Goal: Task Accomplishment & Management: Complete application form

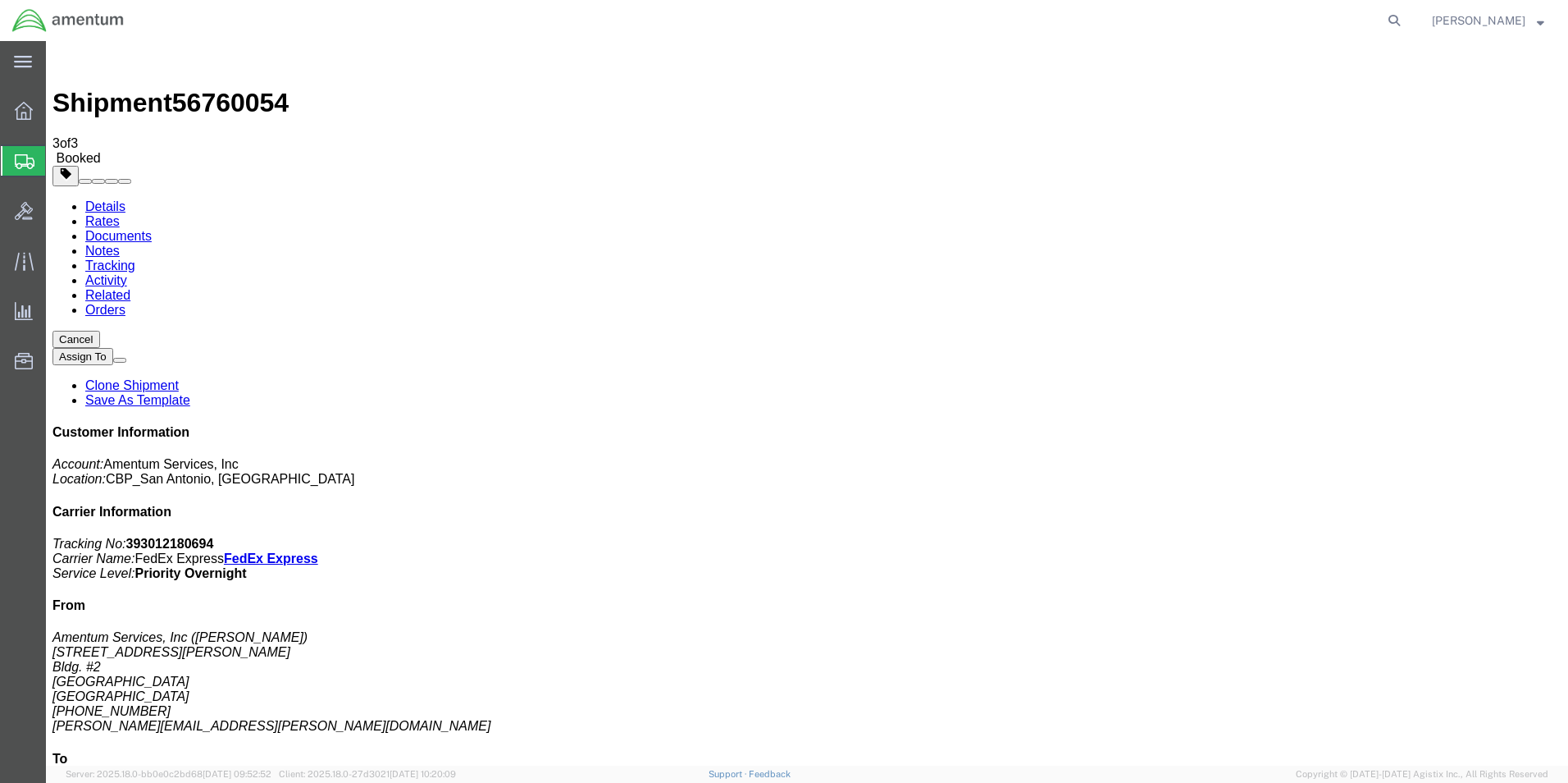
click at [0, 0] on span "Create Shipment" at bounding box center [0, 0] width 0 height 0
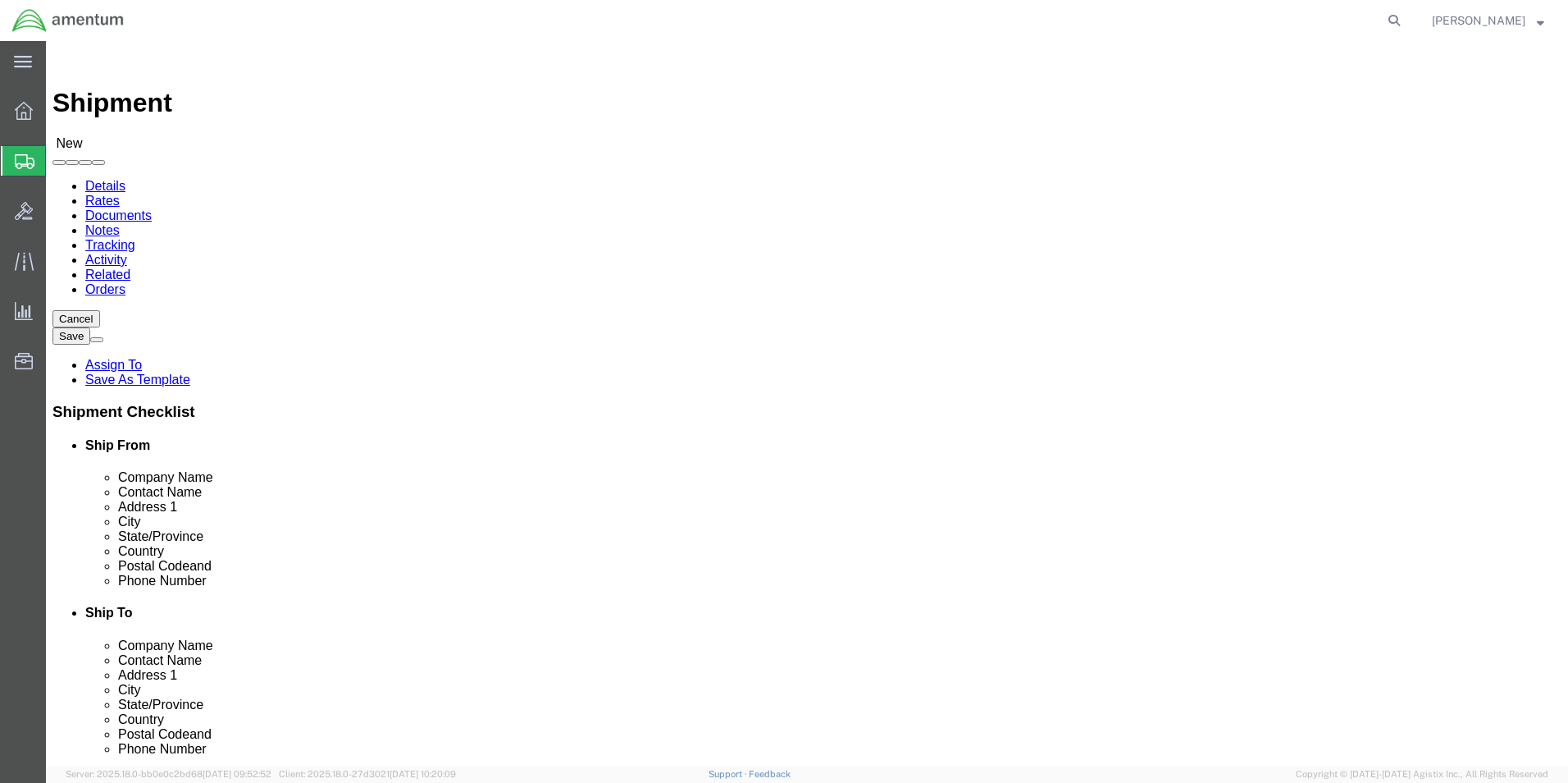
scroll to position [329, 0]
type input "CBP"
select select "49945"
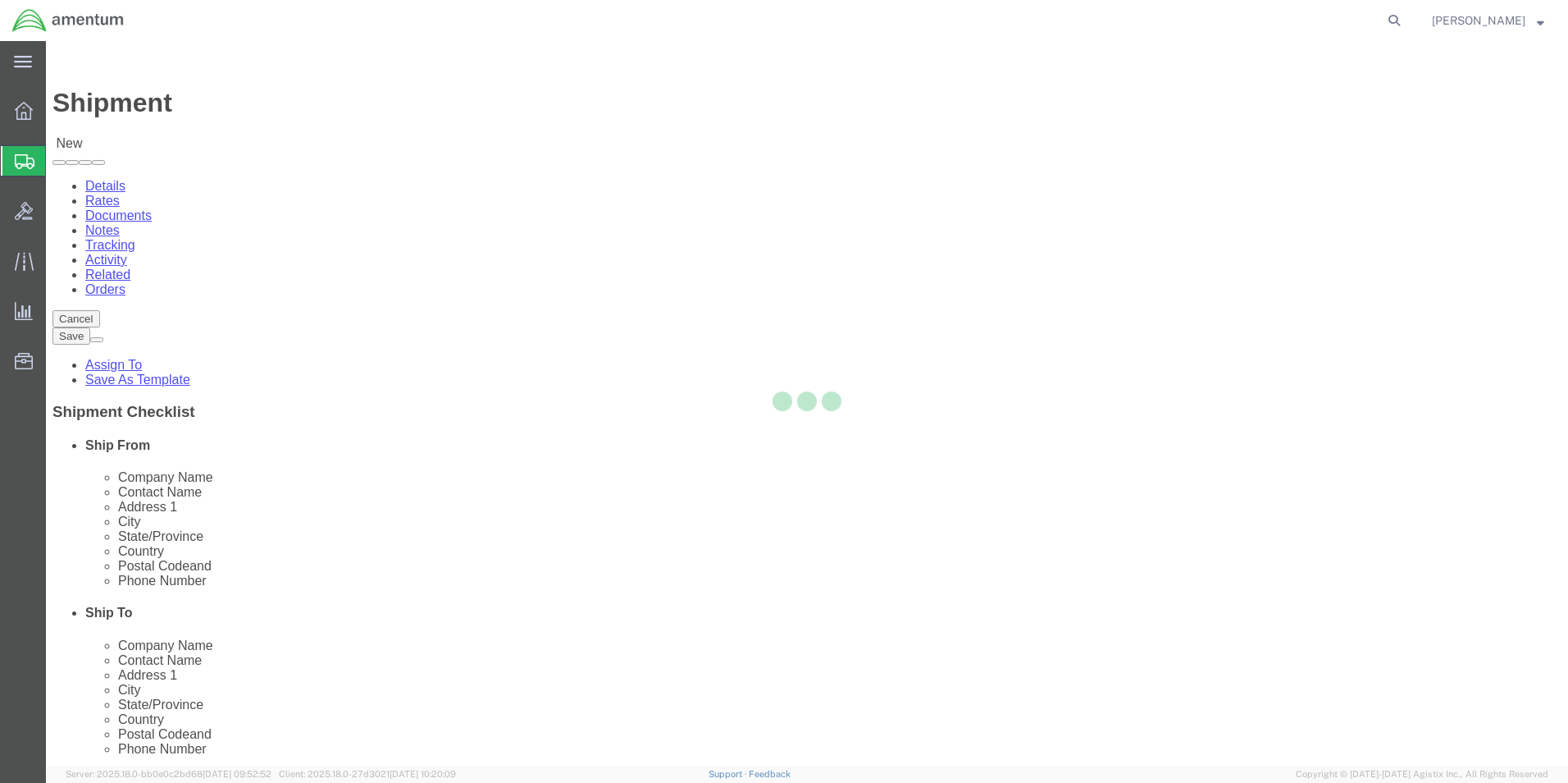
select select "[GEOGRAPHIC_DATA]"
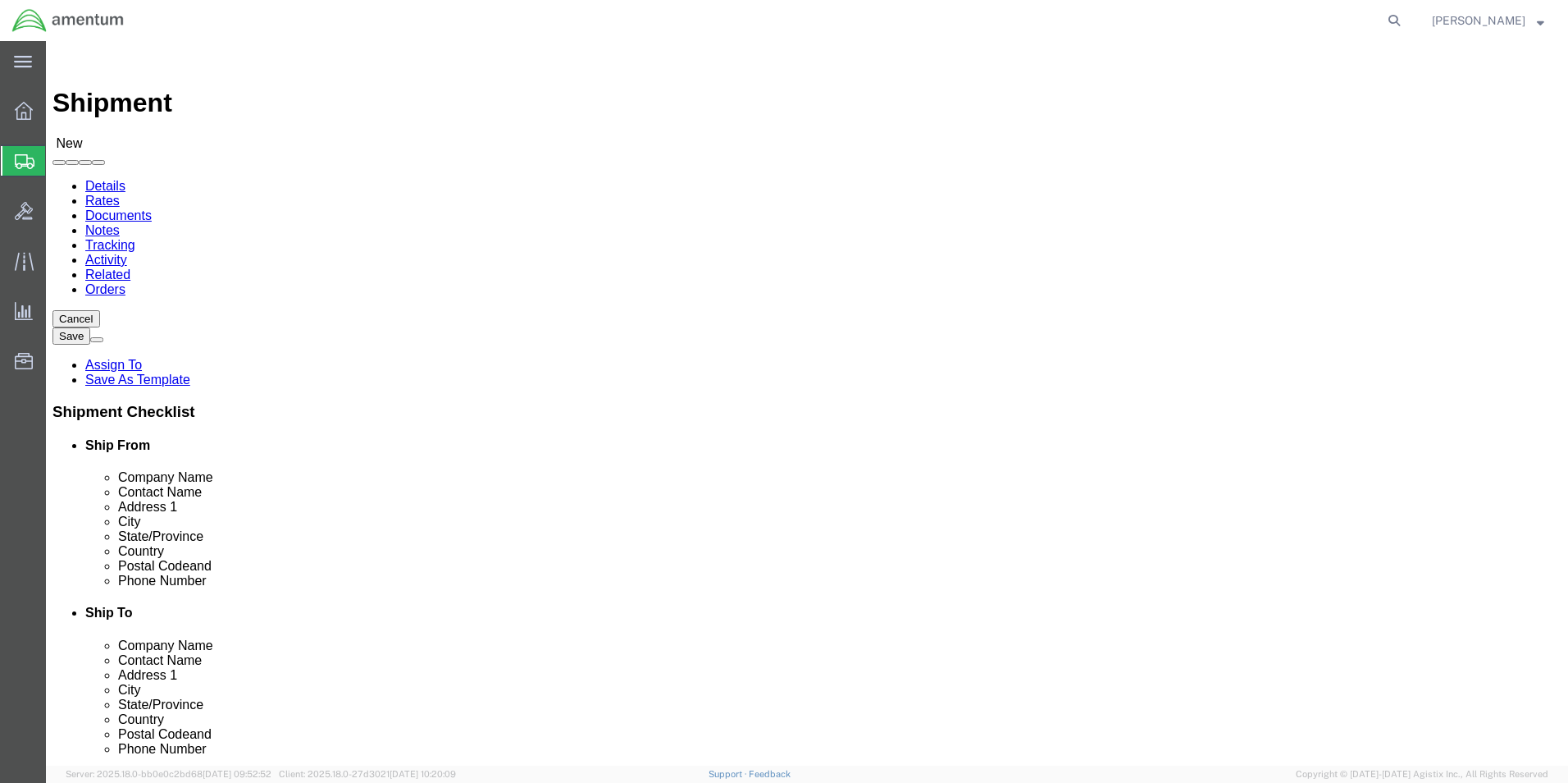
click input "text"
type input "TIME CALIBRATIONS"
type input "[PERSON_NAME] DU"
click div "- Time Calibrations - ([PERSON_NAME]) [STREET_ADDRESS]"
select select "[GEOGRAPHIC_DATA]"
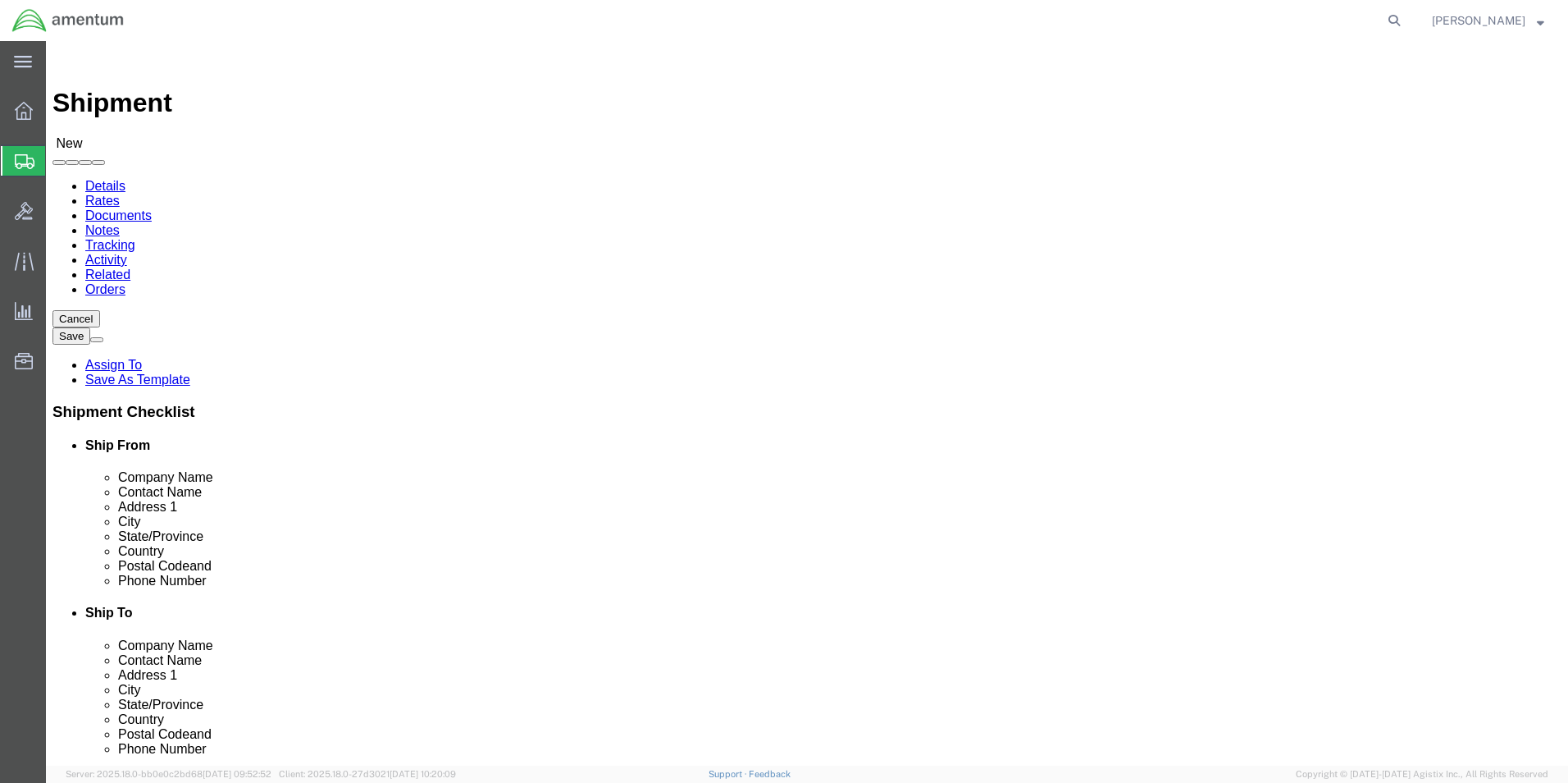
type input "[PERSON_NAME]"
click input "text"
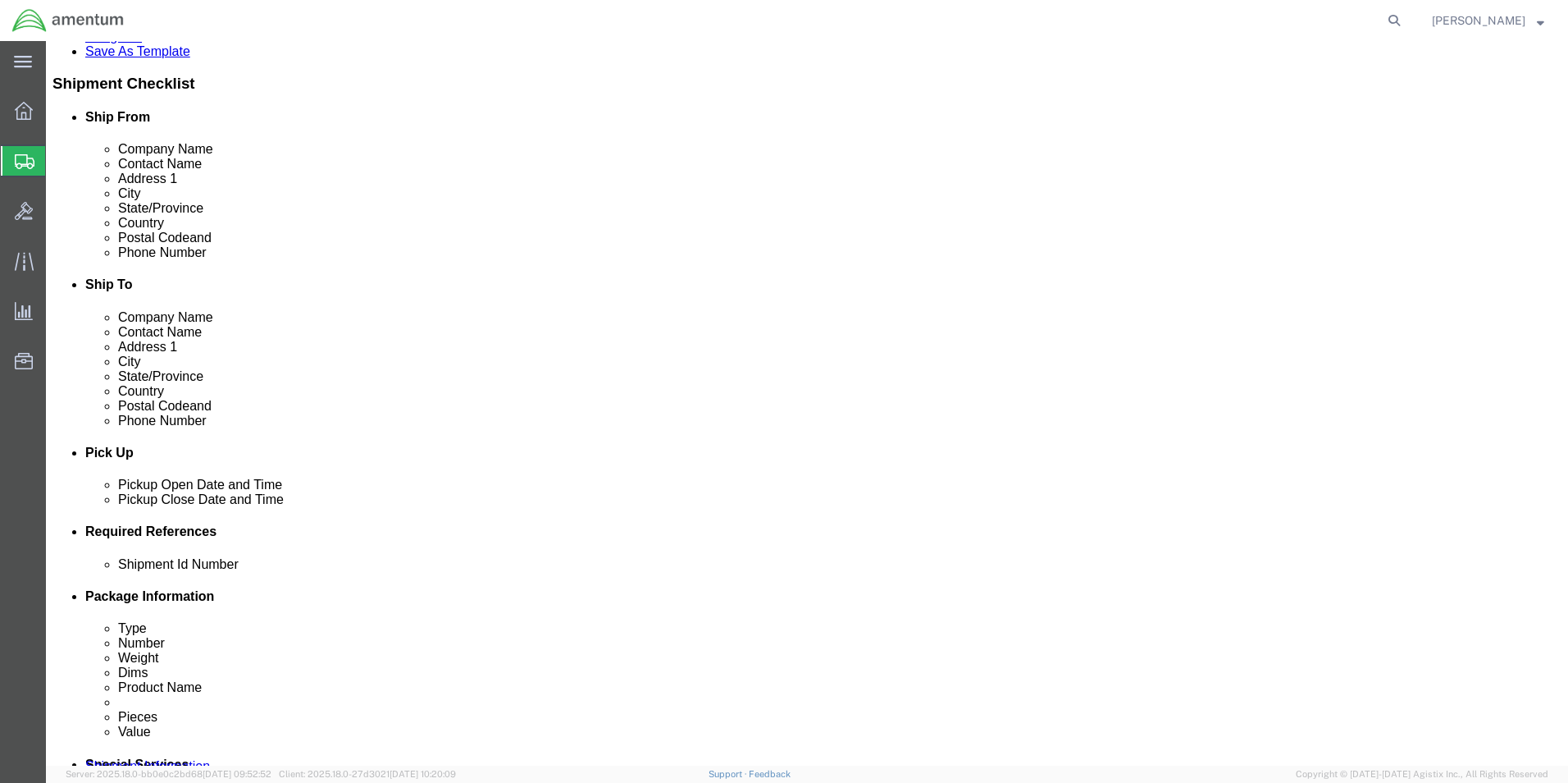
type input "[PHONE_NUMBER]"
click div "[DATE] 11:00 AM"
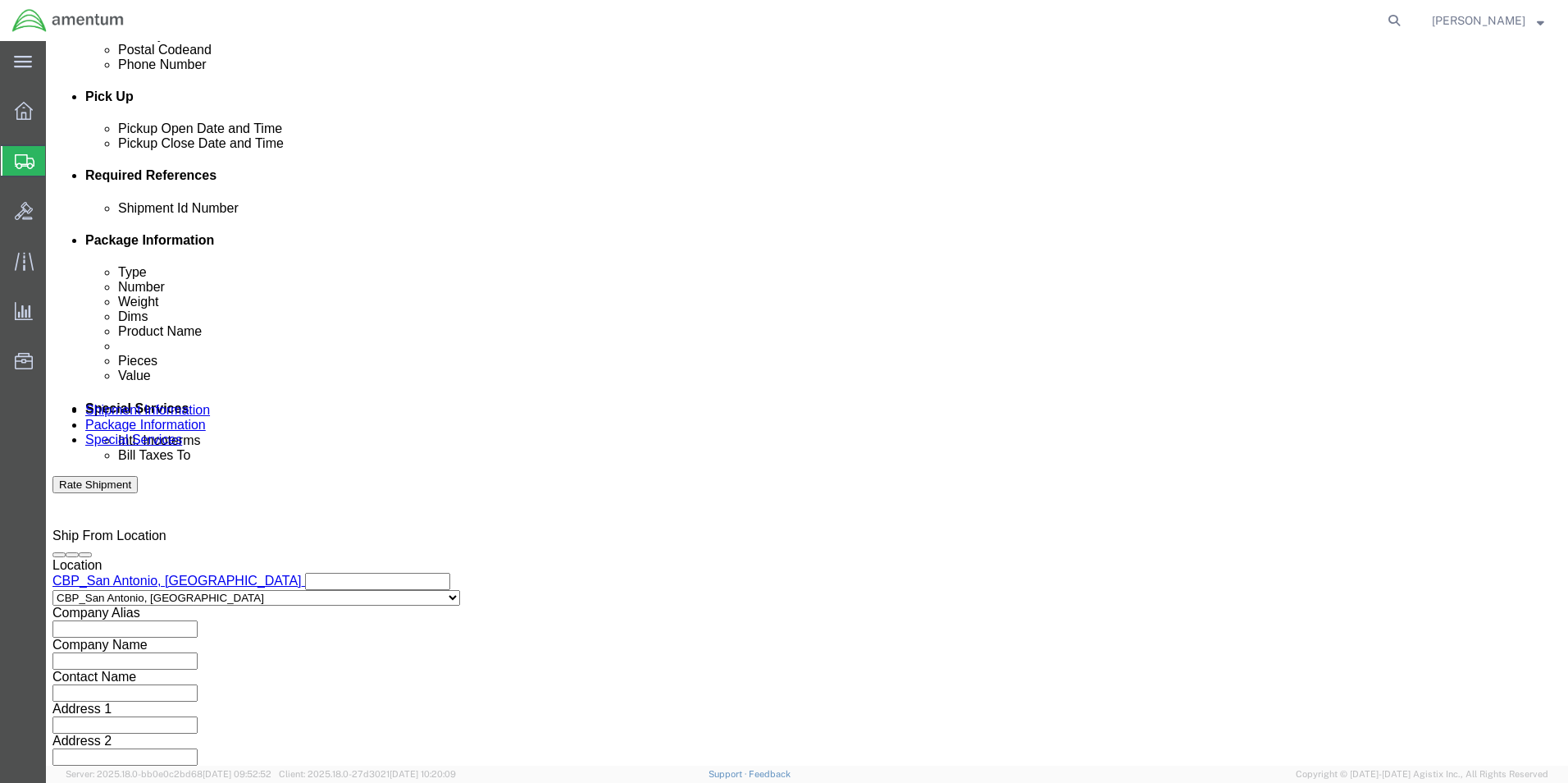
click input "3:00 AM"
type input "3:00 PM"
click button "Apply"
click button "Add reference"
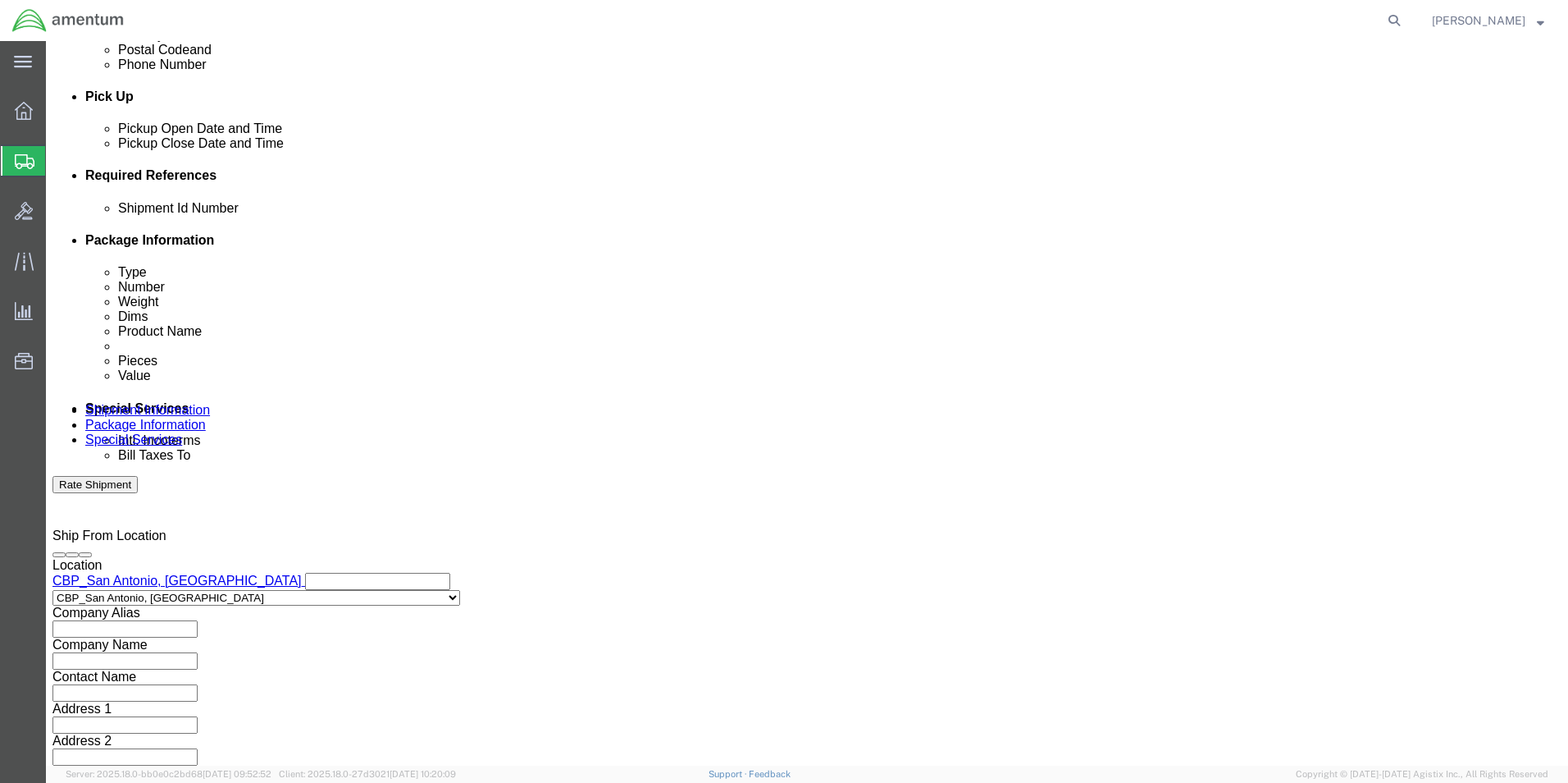
click button "Add reference"
click input "text"
drag, startPoint x: 356, startPoint y: 329, endPoint x: 201, endPoint y: 312, distance: 155.9
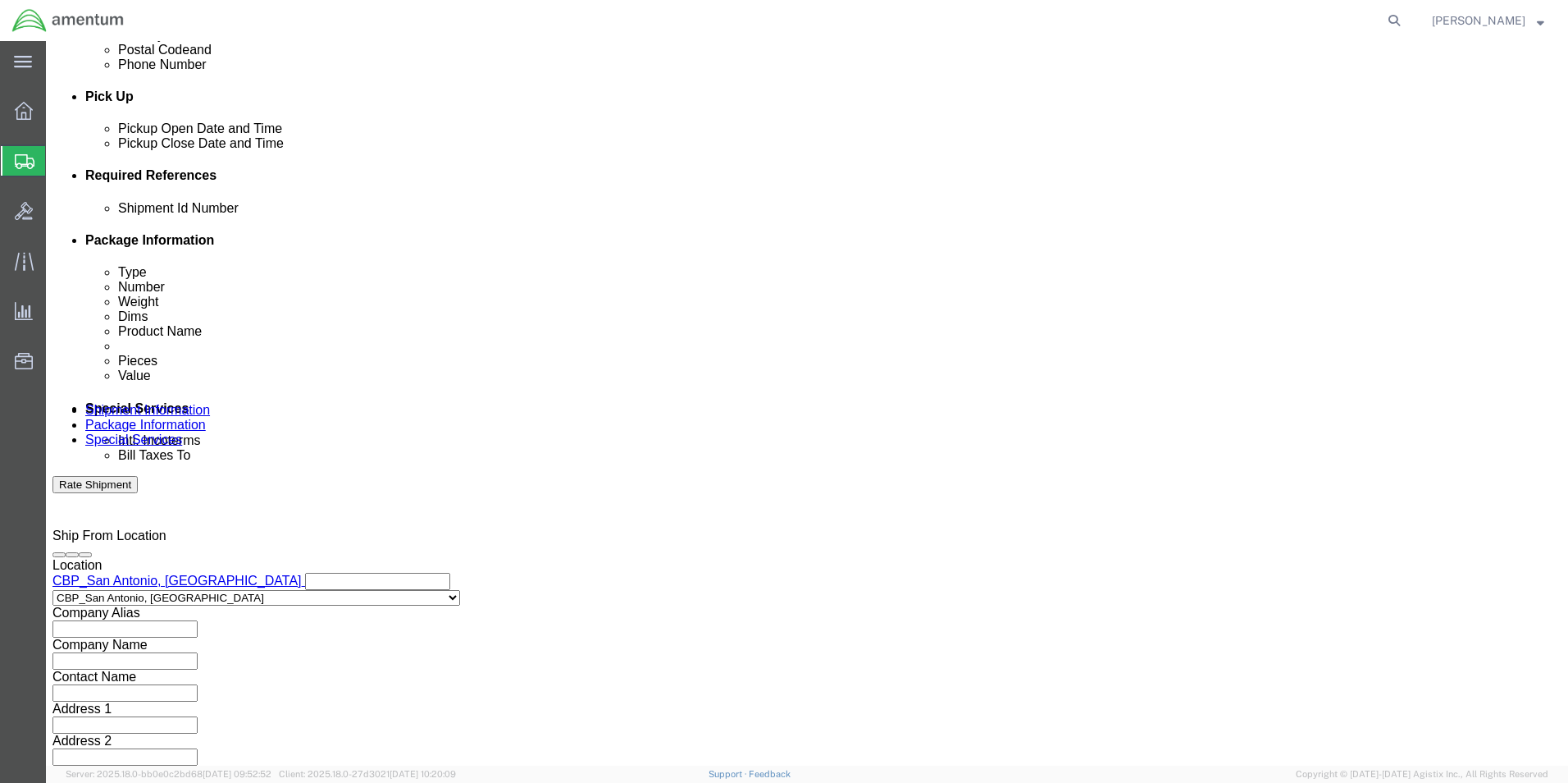
click div "Shipment Id Number CBP0043721 & CBP0043747 Select Account Type Activity ID Airl…"
type input "CBP0043721 & CBP0043747"
click input "text"
paste input "CBP0043721 & CBP0043747"
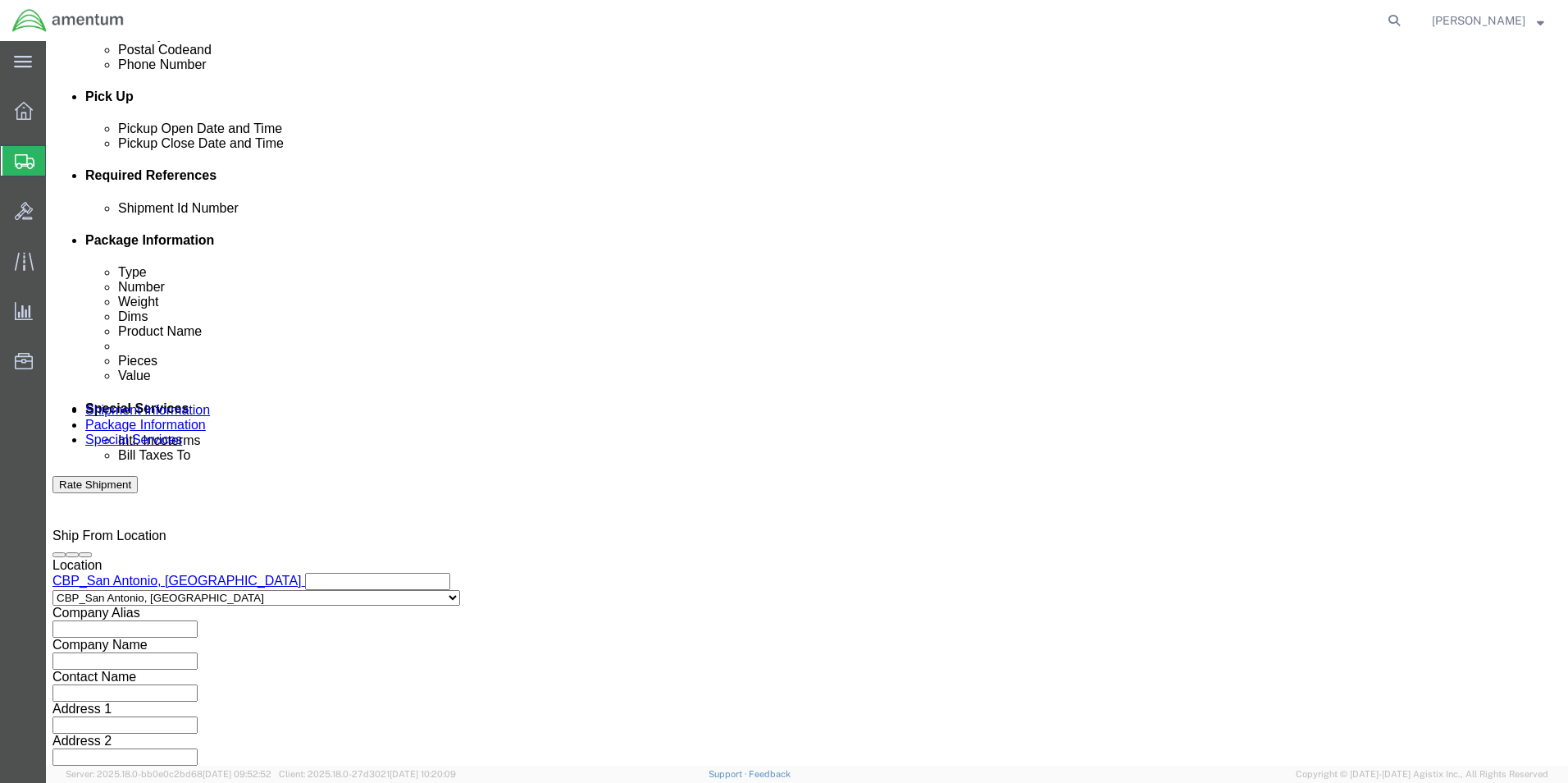
type input "CBP0043721 & CBP0043747"
click select "Select Account Type Activity ID Airline Appointment Number ASN Batch Request # …"
select select "CUSTREF"
click select "Select Account Type Activity ID Airline Appointment Number ASN Batch Request # …"
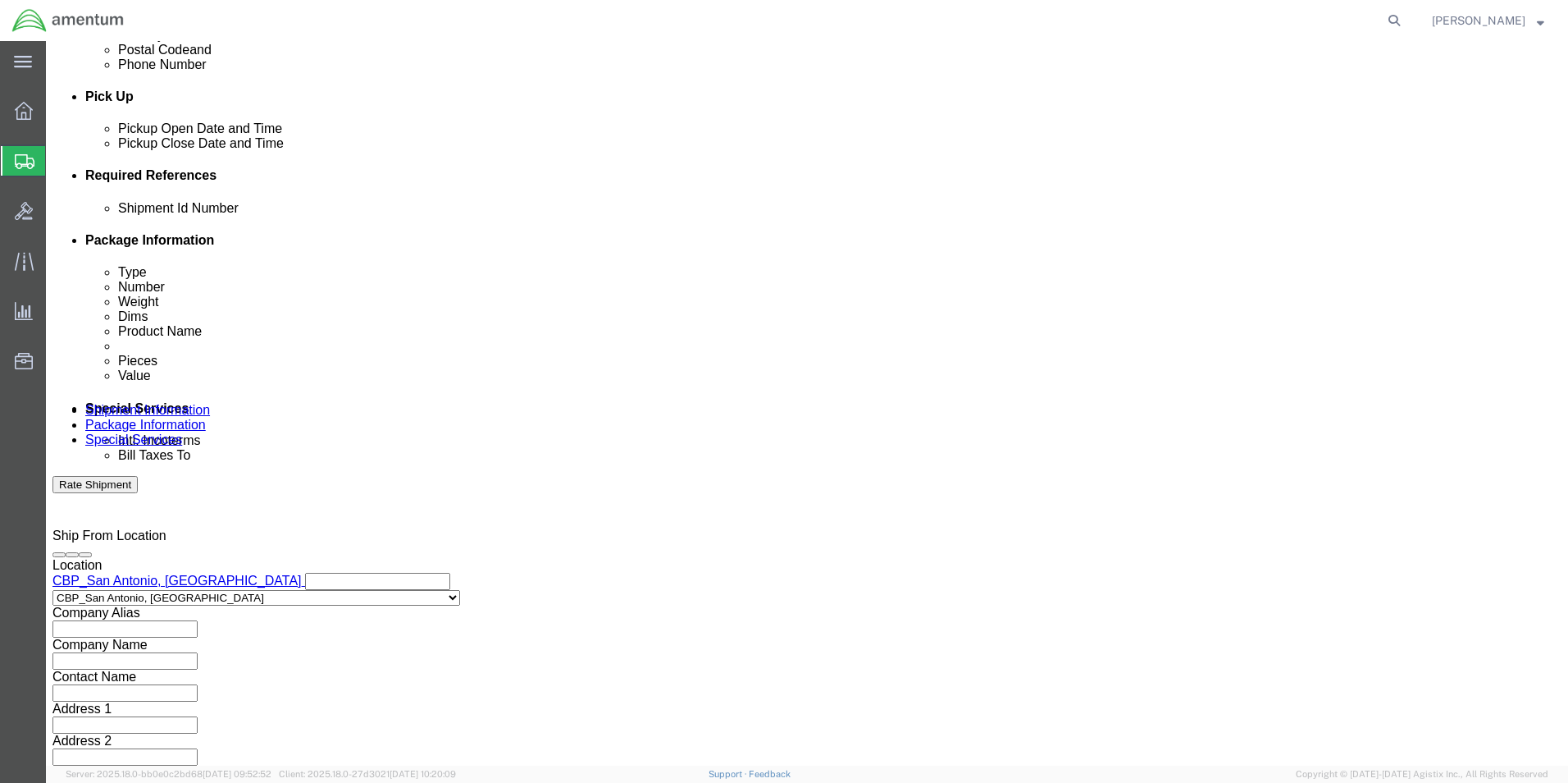
click select "Select Account Type Activity ID Airline Appointment Number ASN Batch Request # …"
select select "DEPT"
click select "Select Account Type Activity ID Airline Appointment Number ASN Batch Request # …"
click input "text"
type input "CBP"
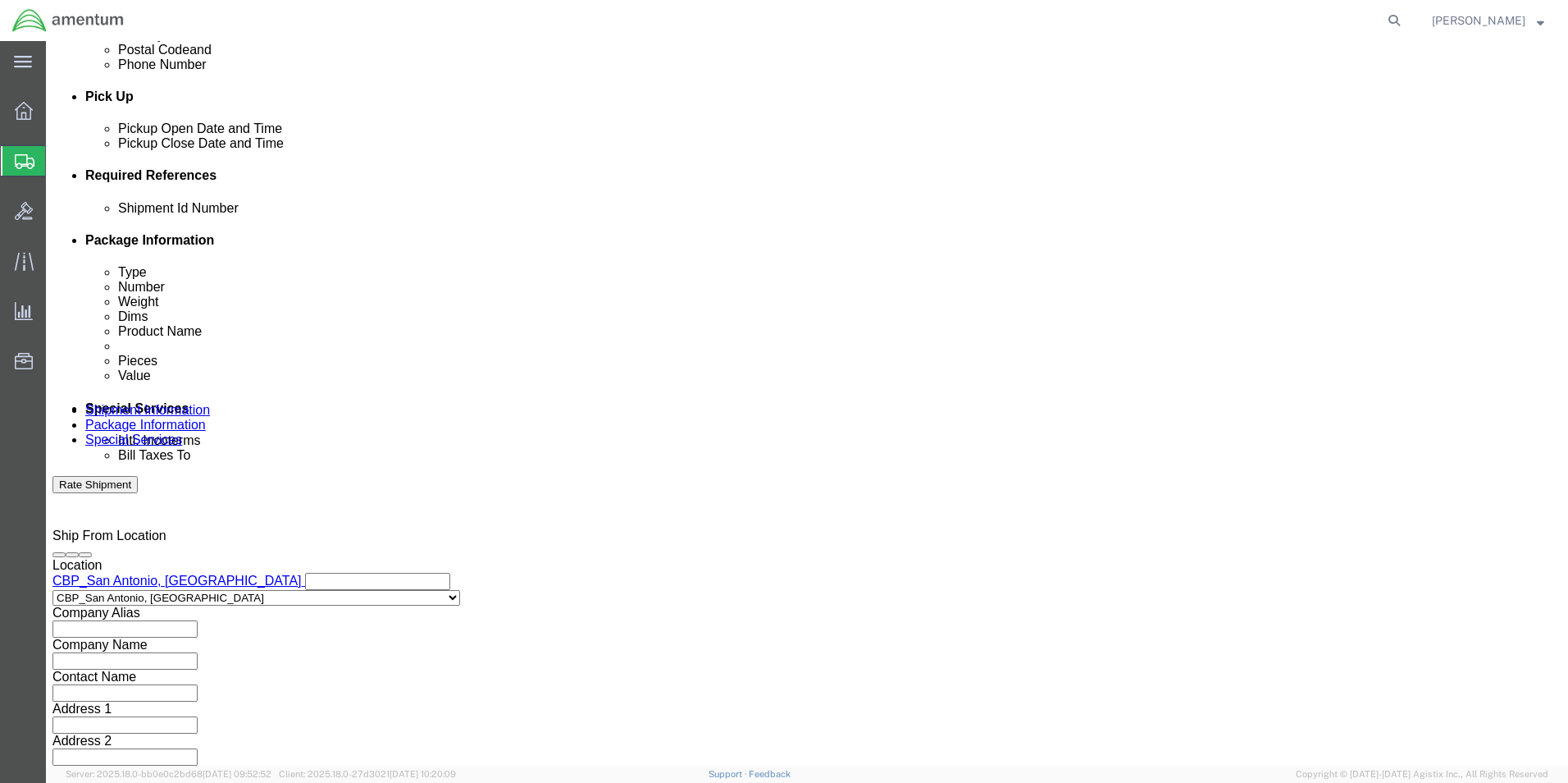
click icon "button"
click select "Select Account Type Activity ID Airline Appointment Number ASN Batch Request # …"
select select "PROJNUM"
click select "Select Account Type Activity ID Airline Appointment Number ASN Batch Request # …"
click input "text"
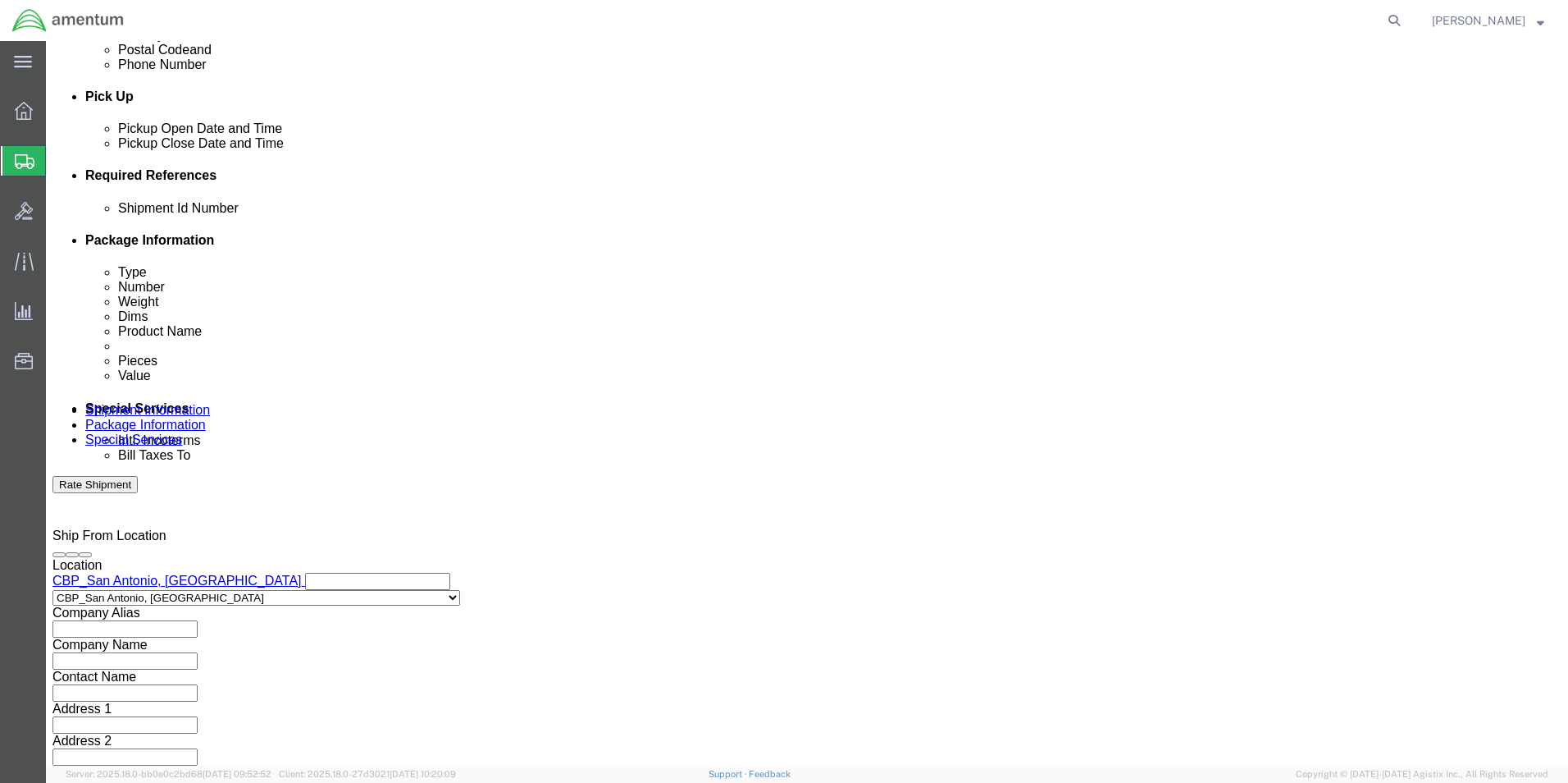
scroll to position [0, 28]
type input "6118.03.03.2219.000.WST.0000"
click select "Select Air Less than Truckload Multi-Leg Ocean Freight Rail Small Parcel Truckl…"
select select "SMAL"
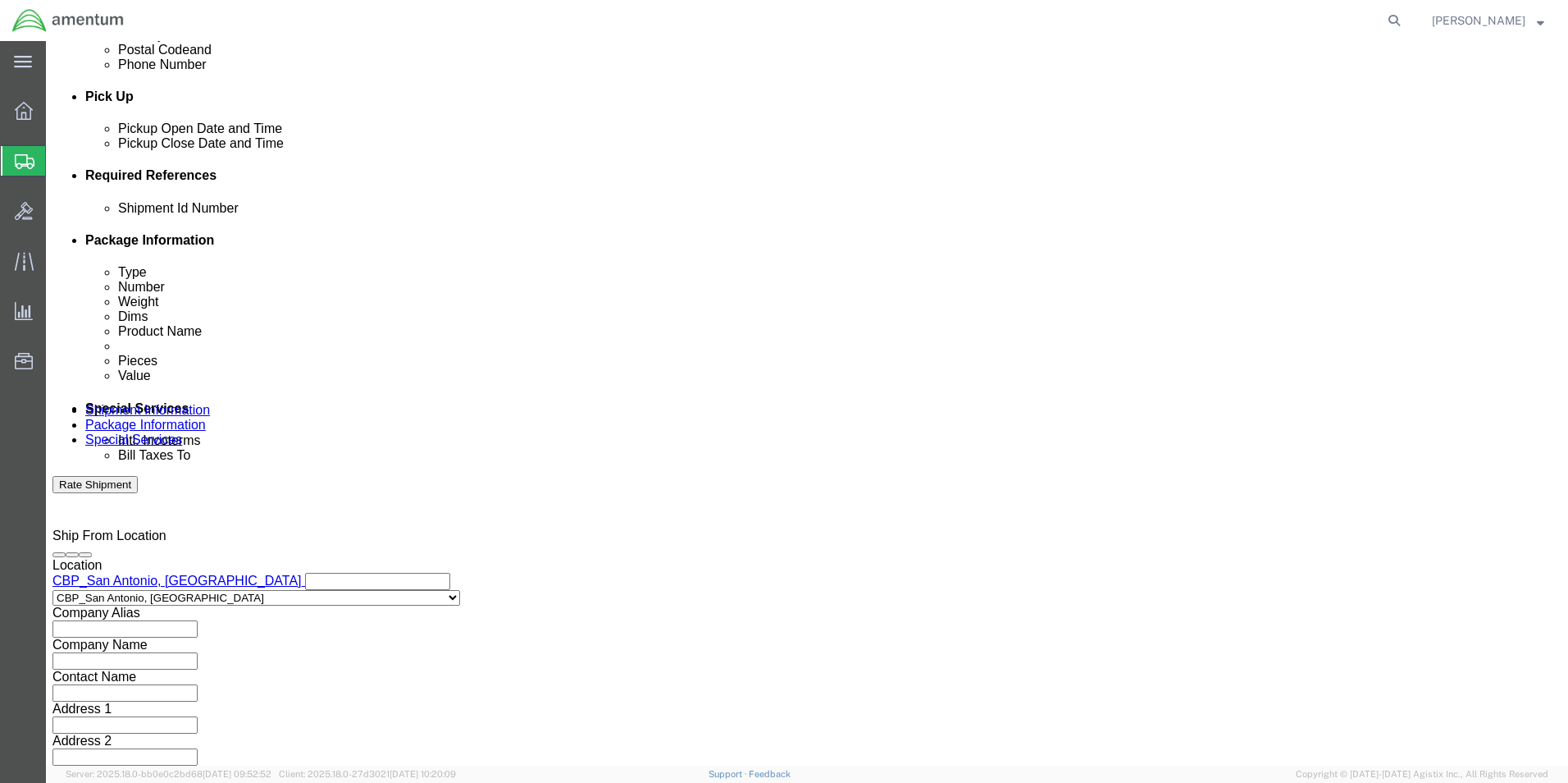
click select "Select Air Less than Truckload Multi-Leg Ocean Freight Rail Small Parcel Truckl…"
click button "Continue"
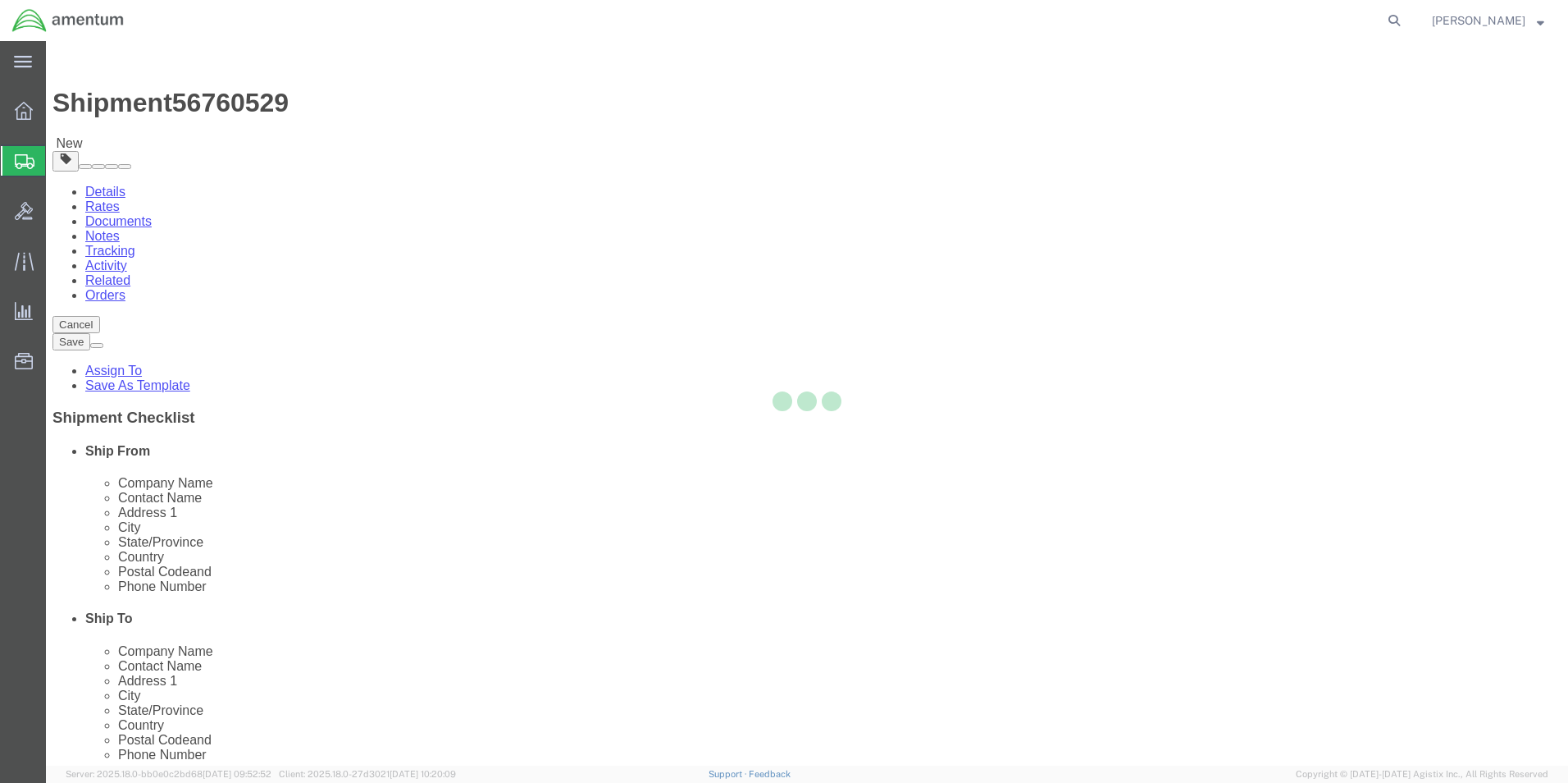
select select "YRPK"
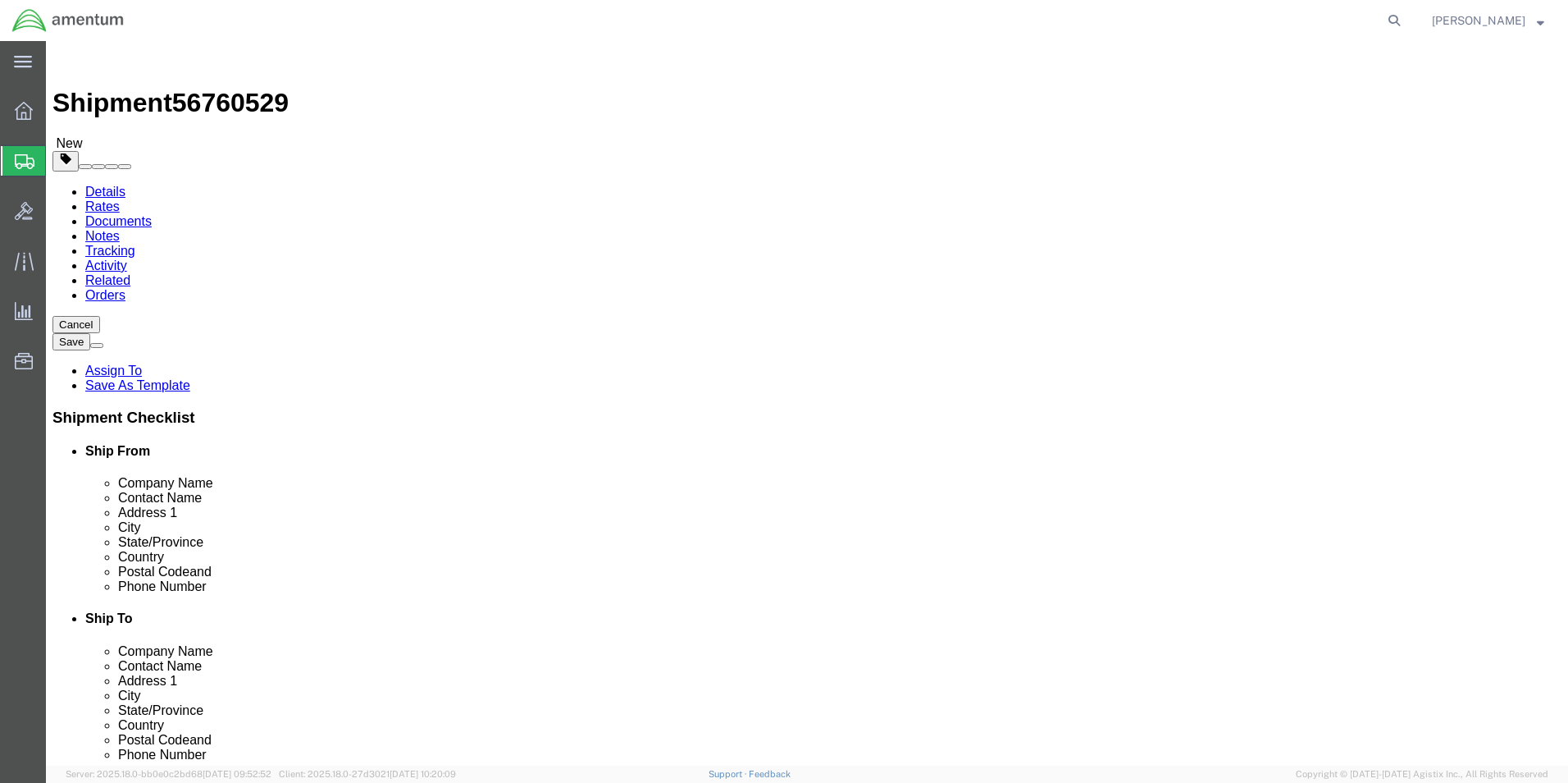
click input "text"
type input "18"
drag, startPoint x: 247, startPoint y: 382, endPoint x: 129, endPoint y: 377, distance: 118.1
click div "Weight 0.00 Select kgs lbs Ship. t°"
type input "7.0"
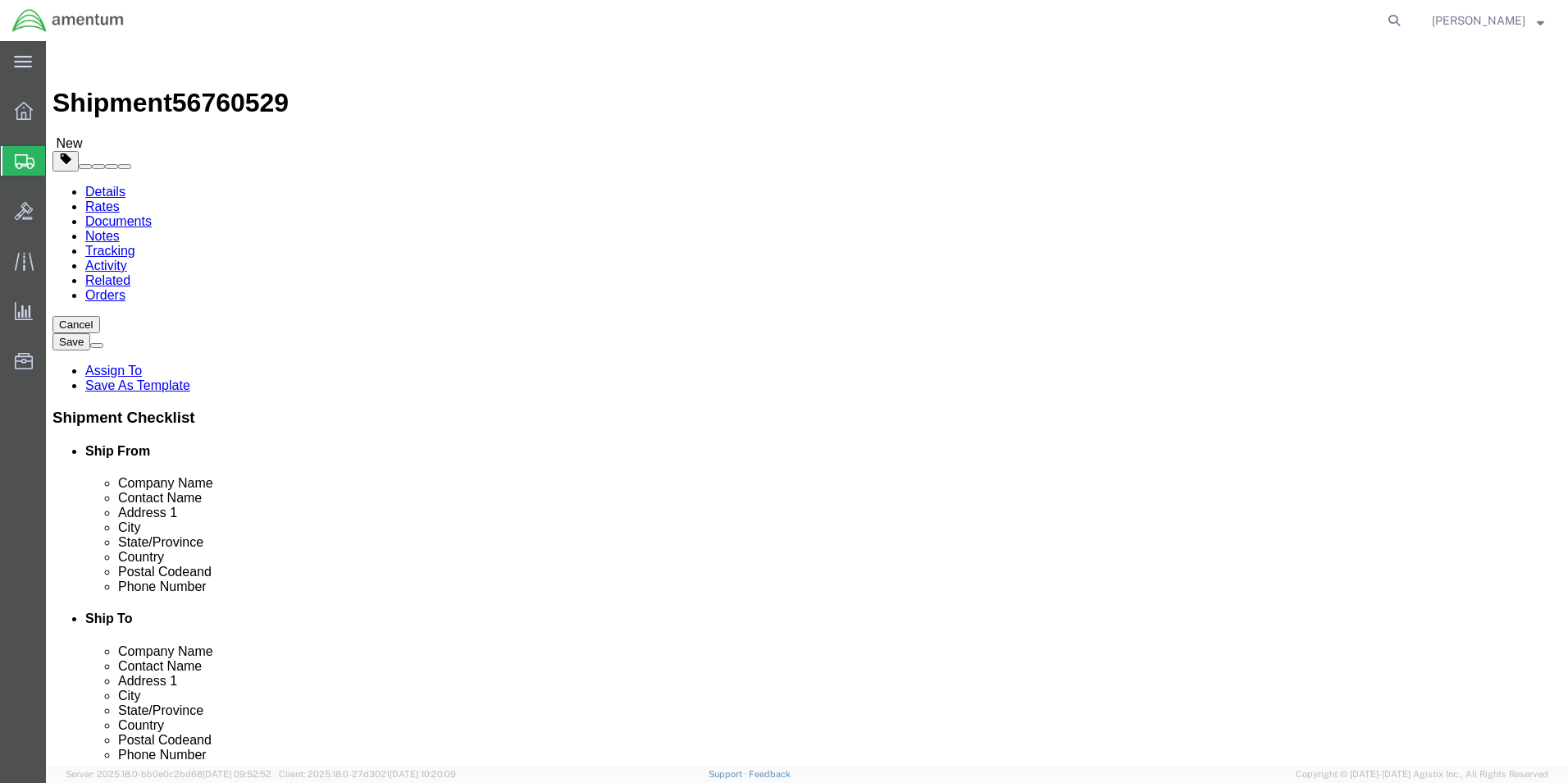
click link "Add Content"
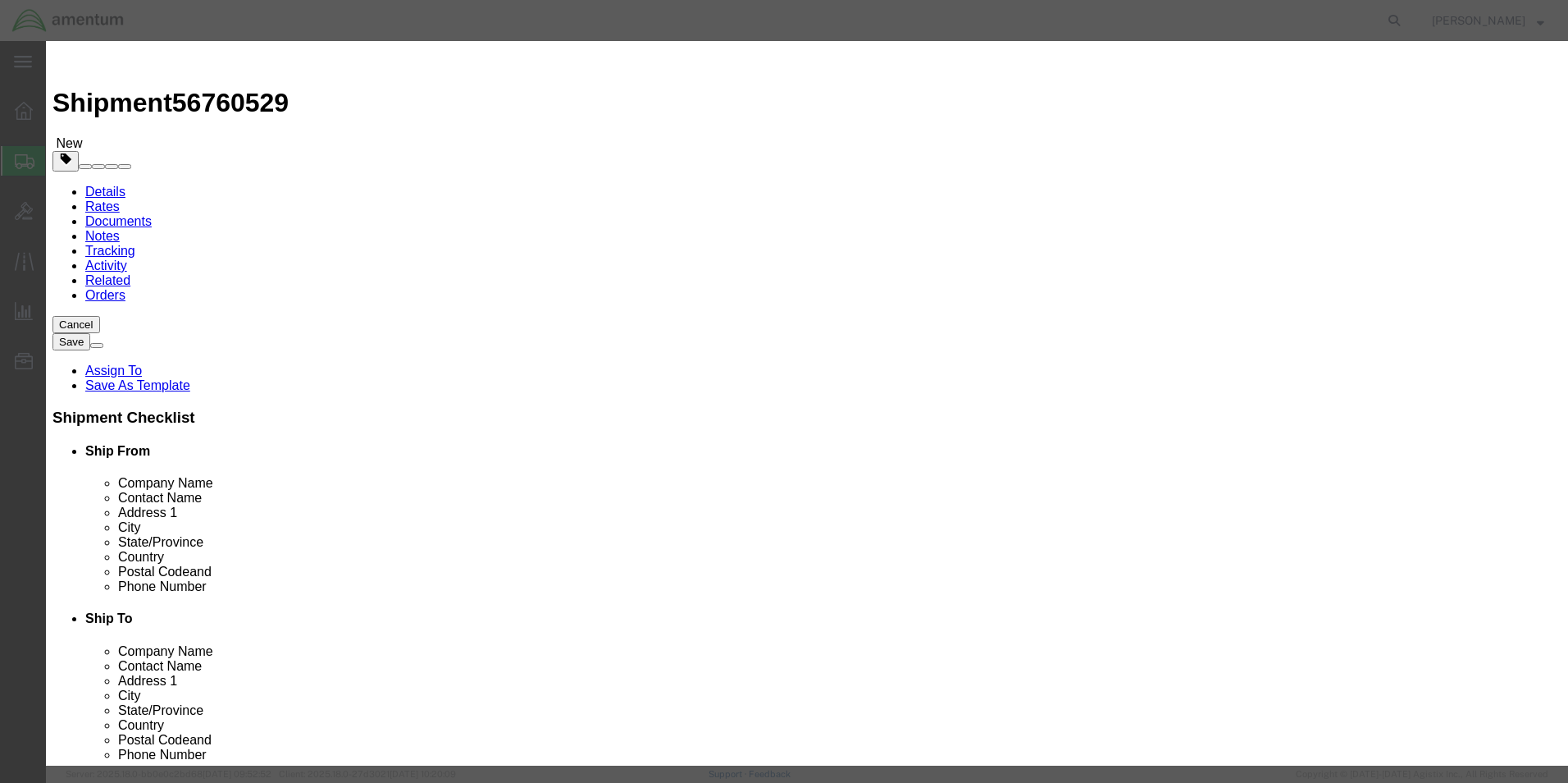
click input "text"
type input "C"
type input "A"
type input "CALIBRATION ITEMS"
drag, startPoint x: 505, startPoint y: 157, endPoint x: 448, endPoint y: 157, distance: 57.0
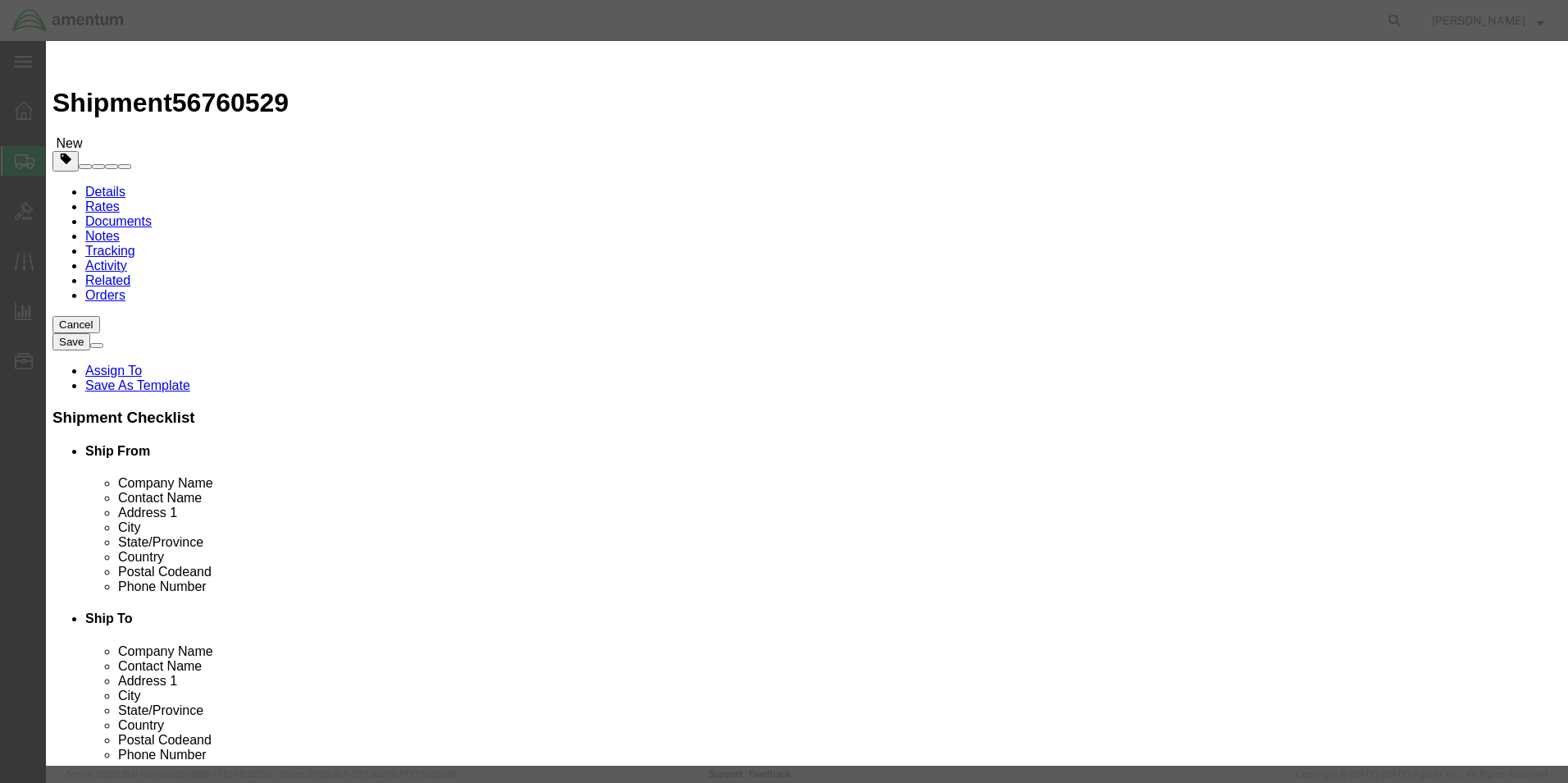
click div "Pieces 0 Select Bag Barrels 100Board Feet Bottle Box Blister Pack Carats Can Ca…"
type input "4"
click input "text"
type input "100.00"
click button "Save & Close"
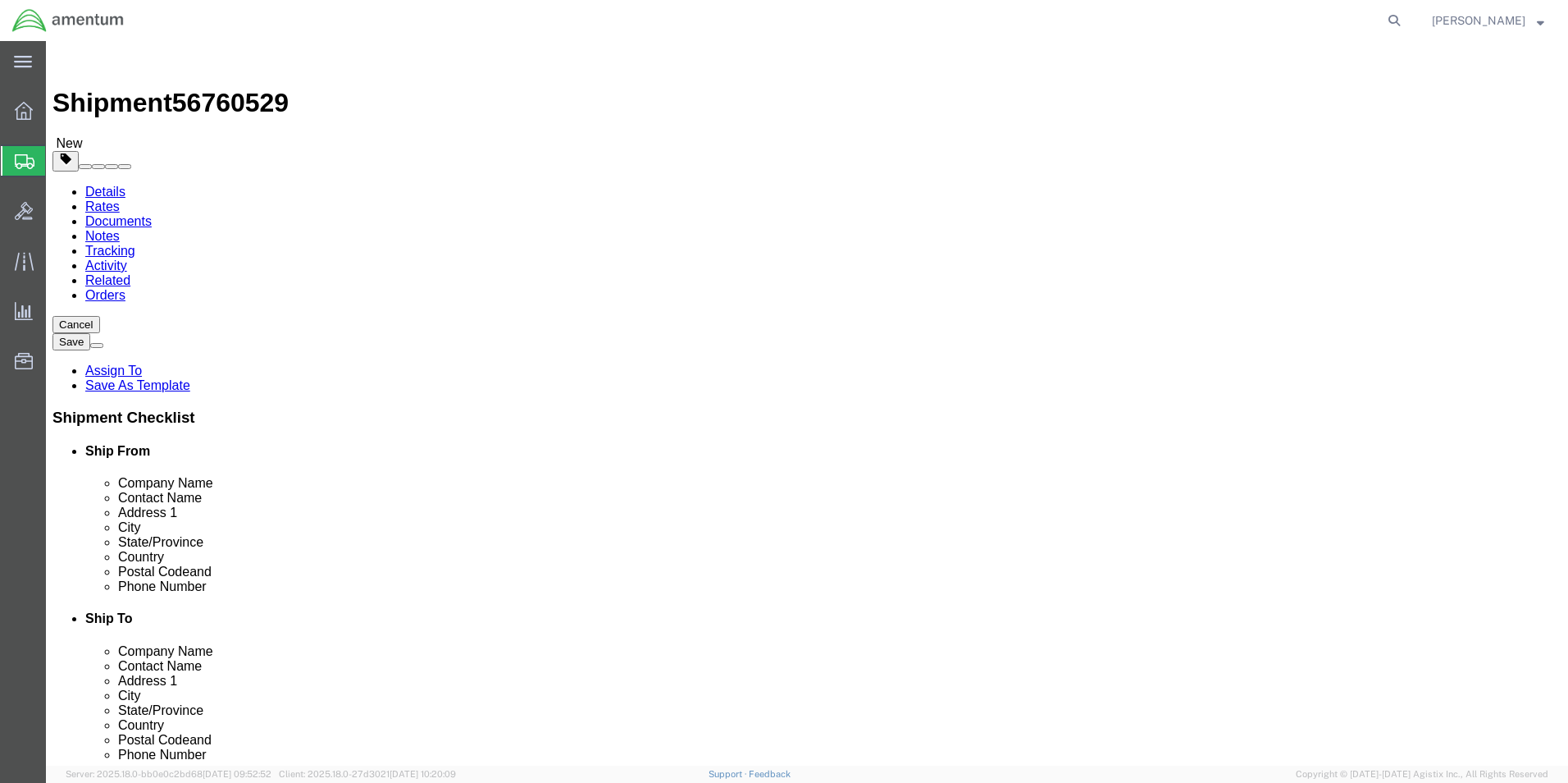
click input "text"
type input "12"
click input "text"
type input "7"
click button "Continue"
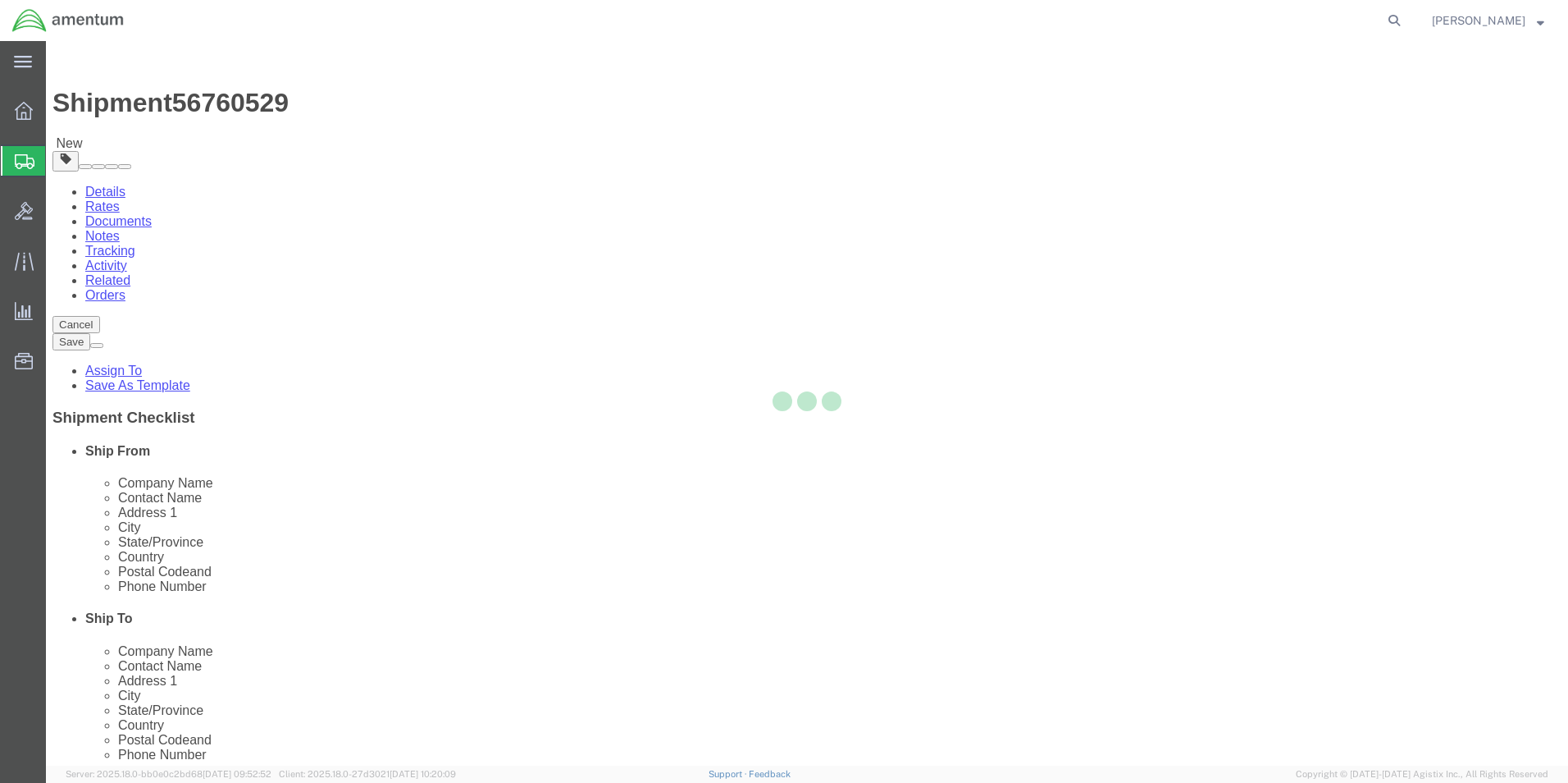
select select
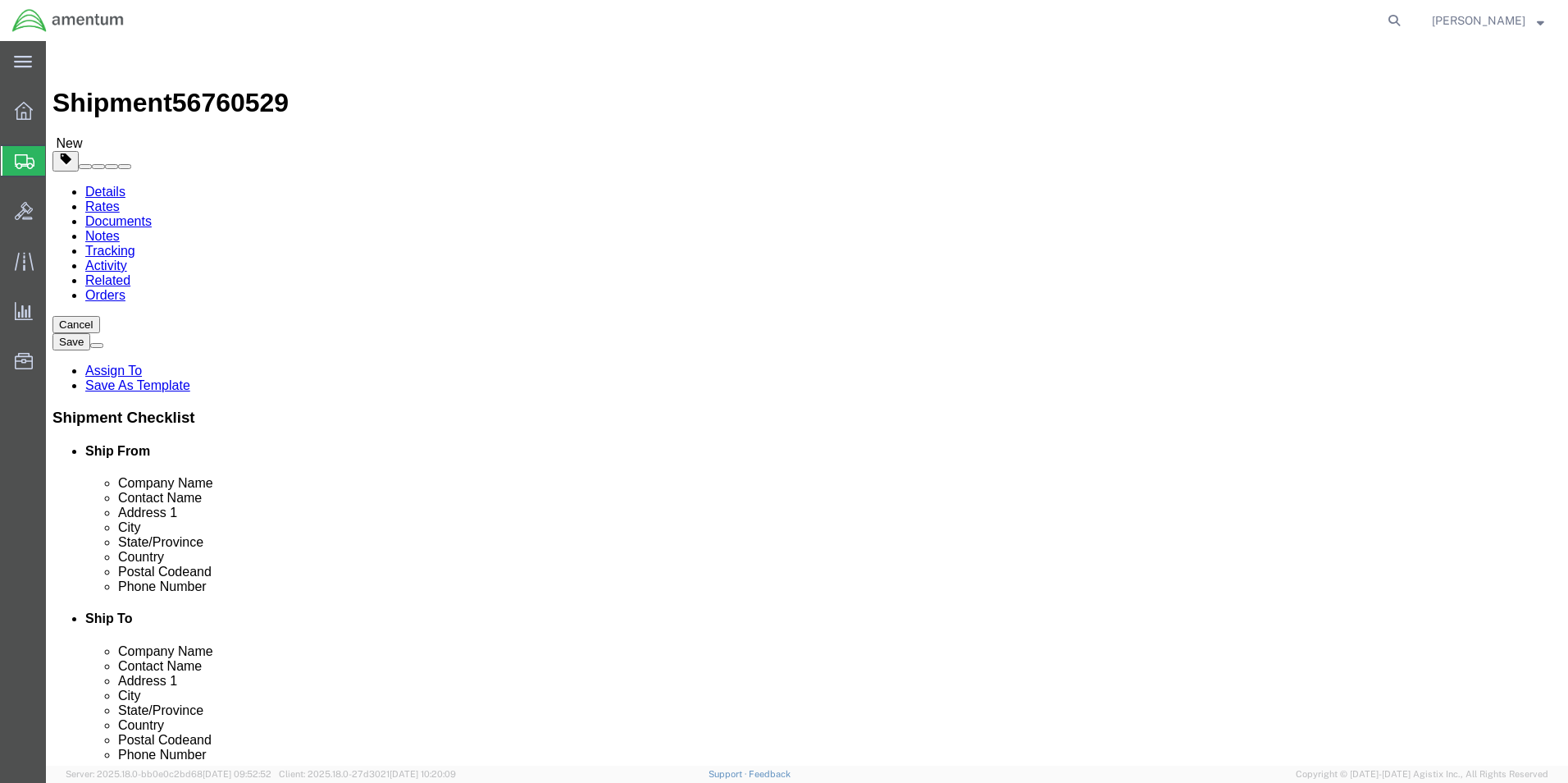
click button "Rate Shipment"
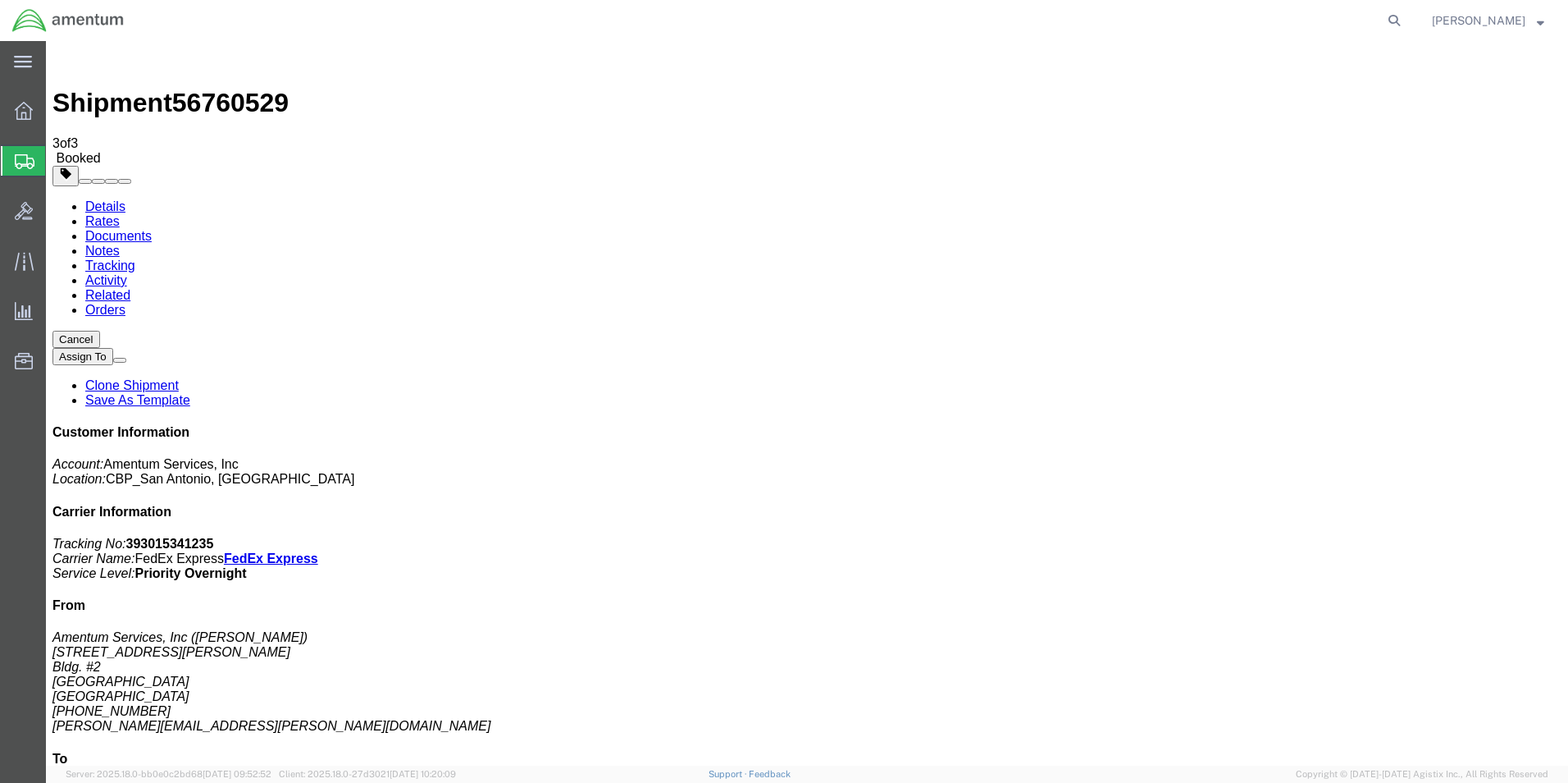
drag, startPoint x: 687, startPoint y: 291, endPoint x: 722, endPoint y: 357, distance: 74.7
click at [113, 199] on link "Details" at bounding box center [105, 206] width 40 height 14
click link "Schedule pickup request"
click at [0, 0] on span "Create Shipment" at bounding box center [0, 0] width 0 height 0
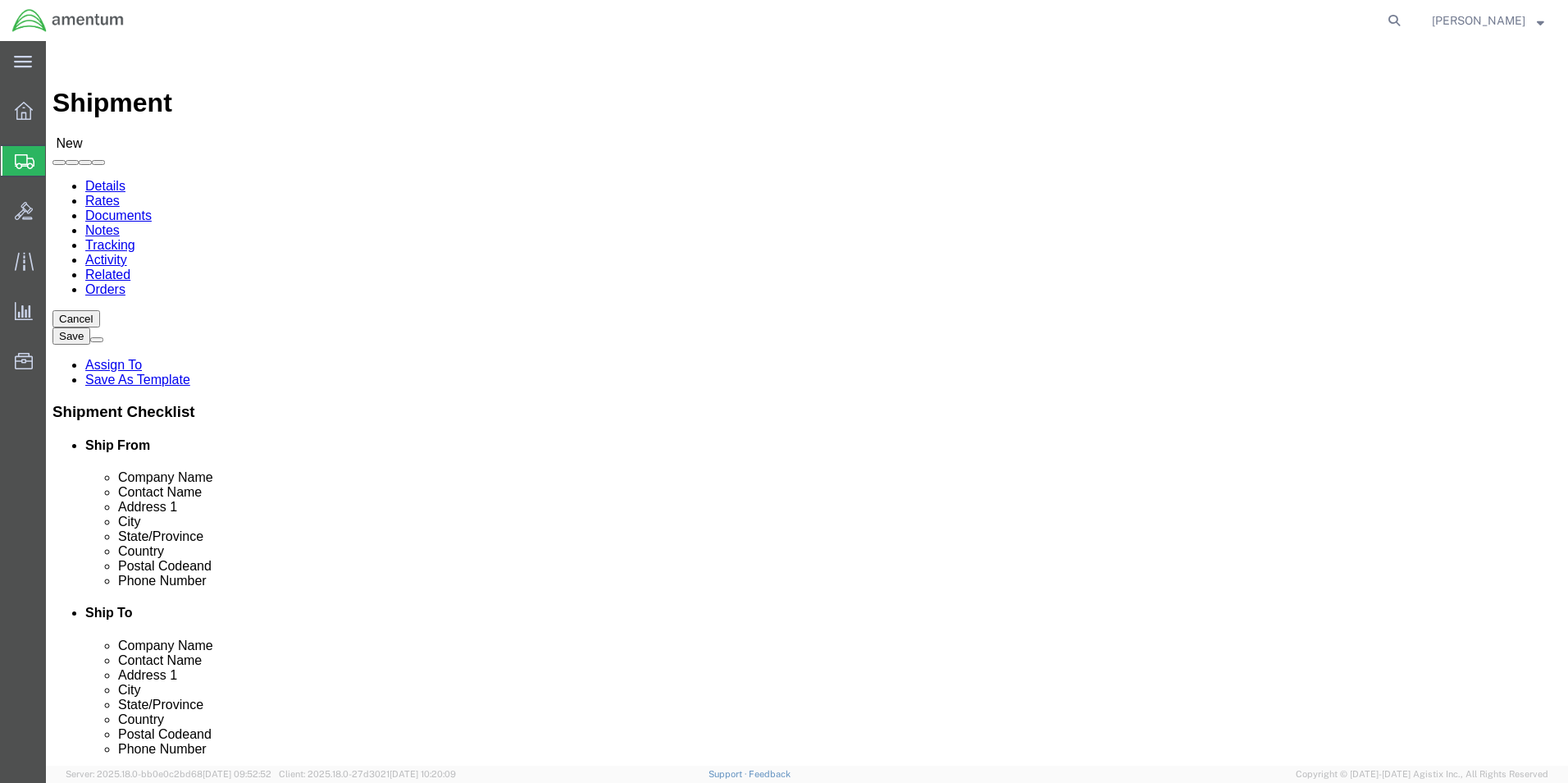
scroll to position [329, 0]
type input "cbp"
select select "49945"
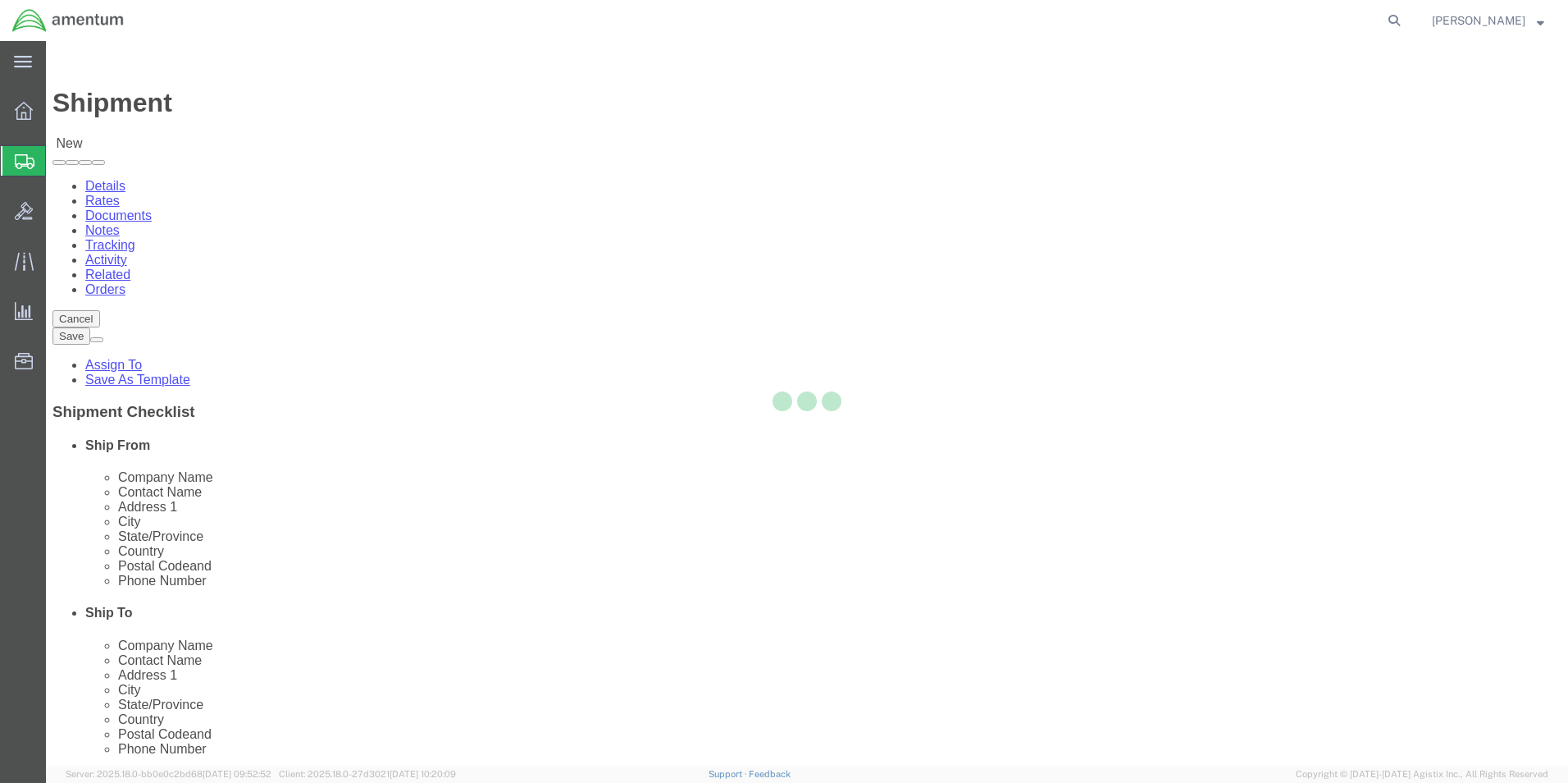
select select "[GEOGRAPHIC_DATA]"
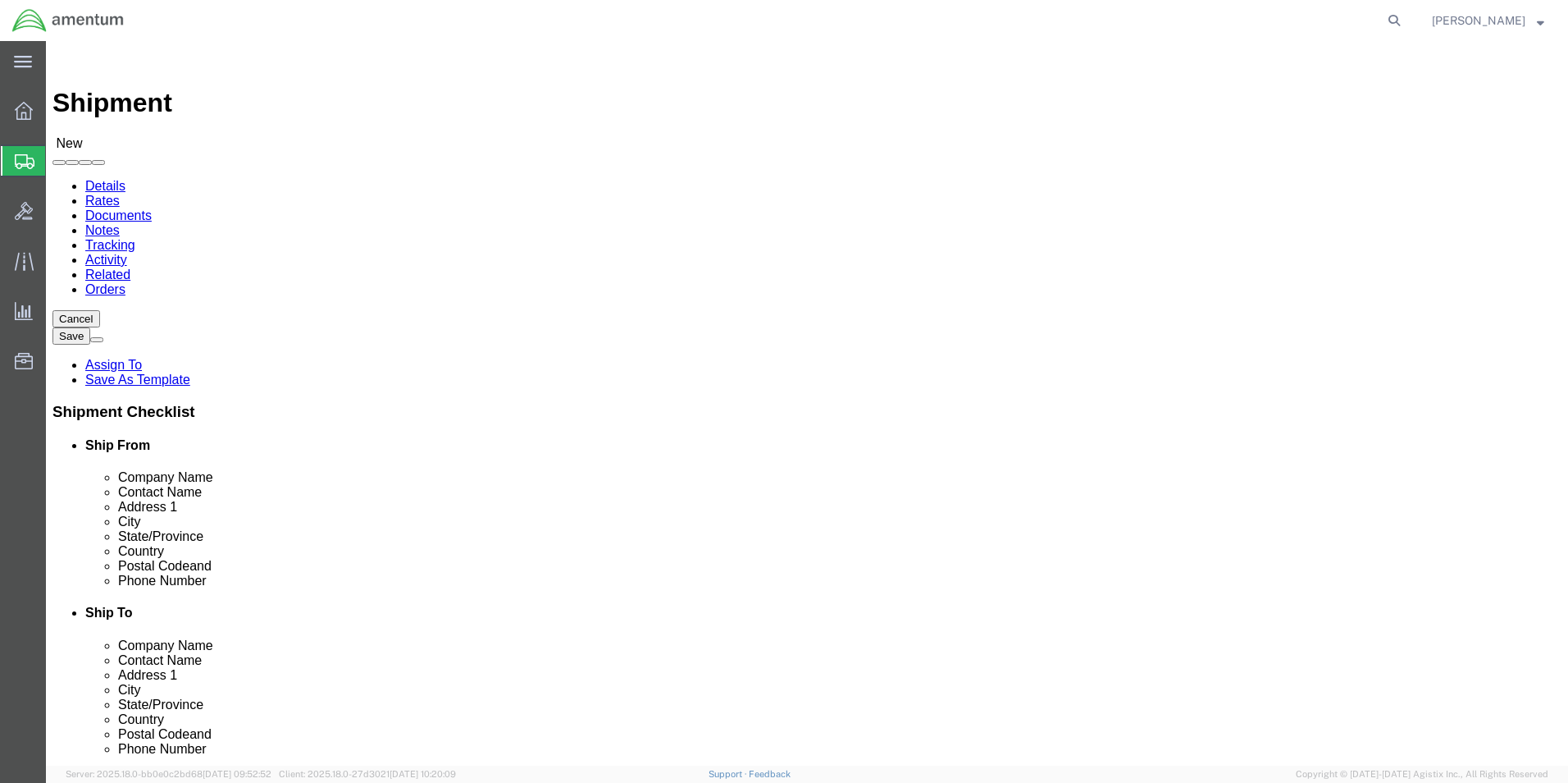
scroll to position [410, 0]
click input "text"
type input "c"
type input "CAL LABS"
type input "[PERSON_NAME]"
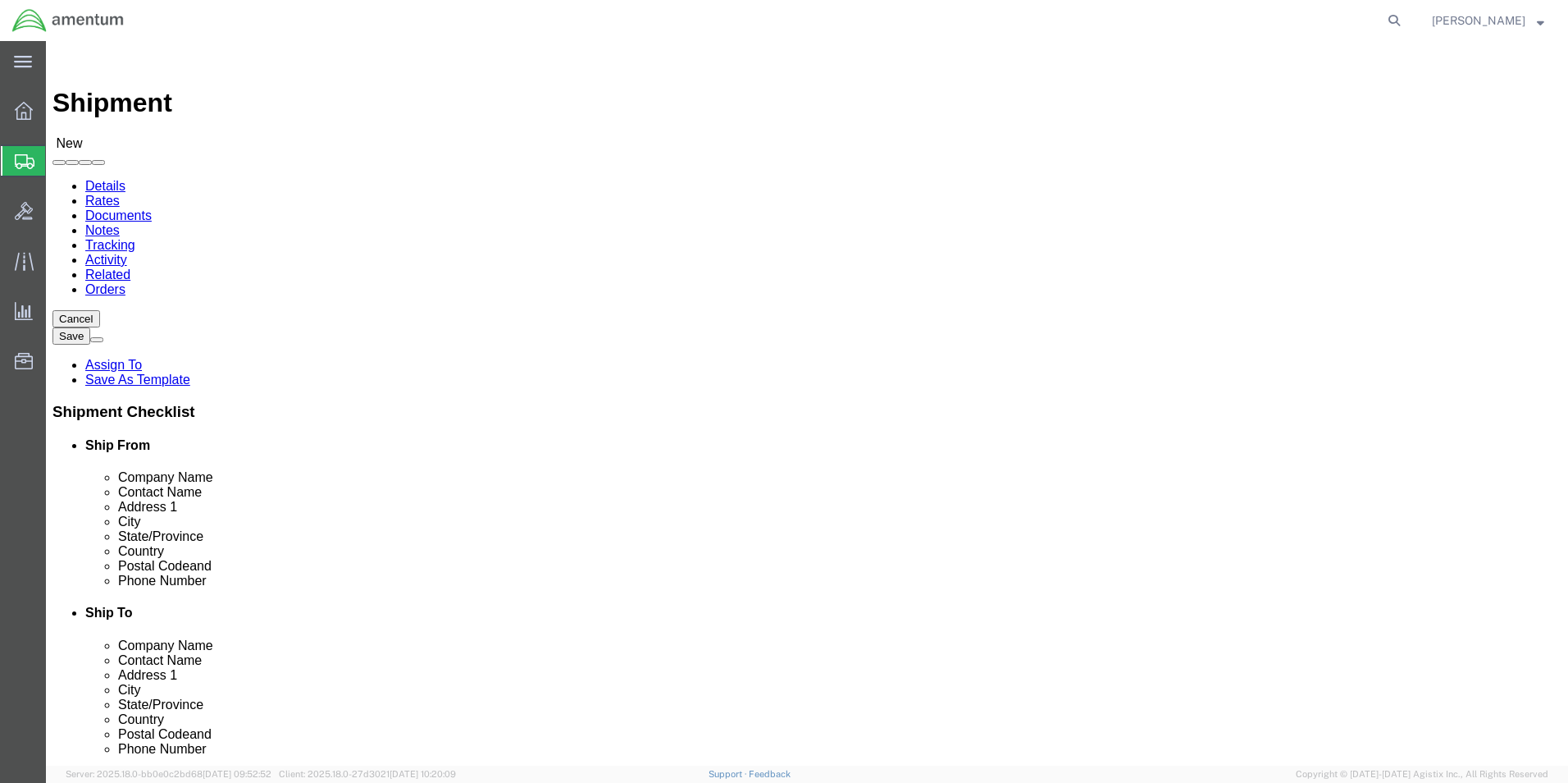
click input "CAL LABS"
type input "CAL LABS INC"
click p "- CAL LABS INC - ([PERSON_NAME]) [STREET_ADDRESS][PERSON_NAME]"
select select "[GEOGRAPHIC_DATA]"
type input "CAL LABS INC"
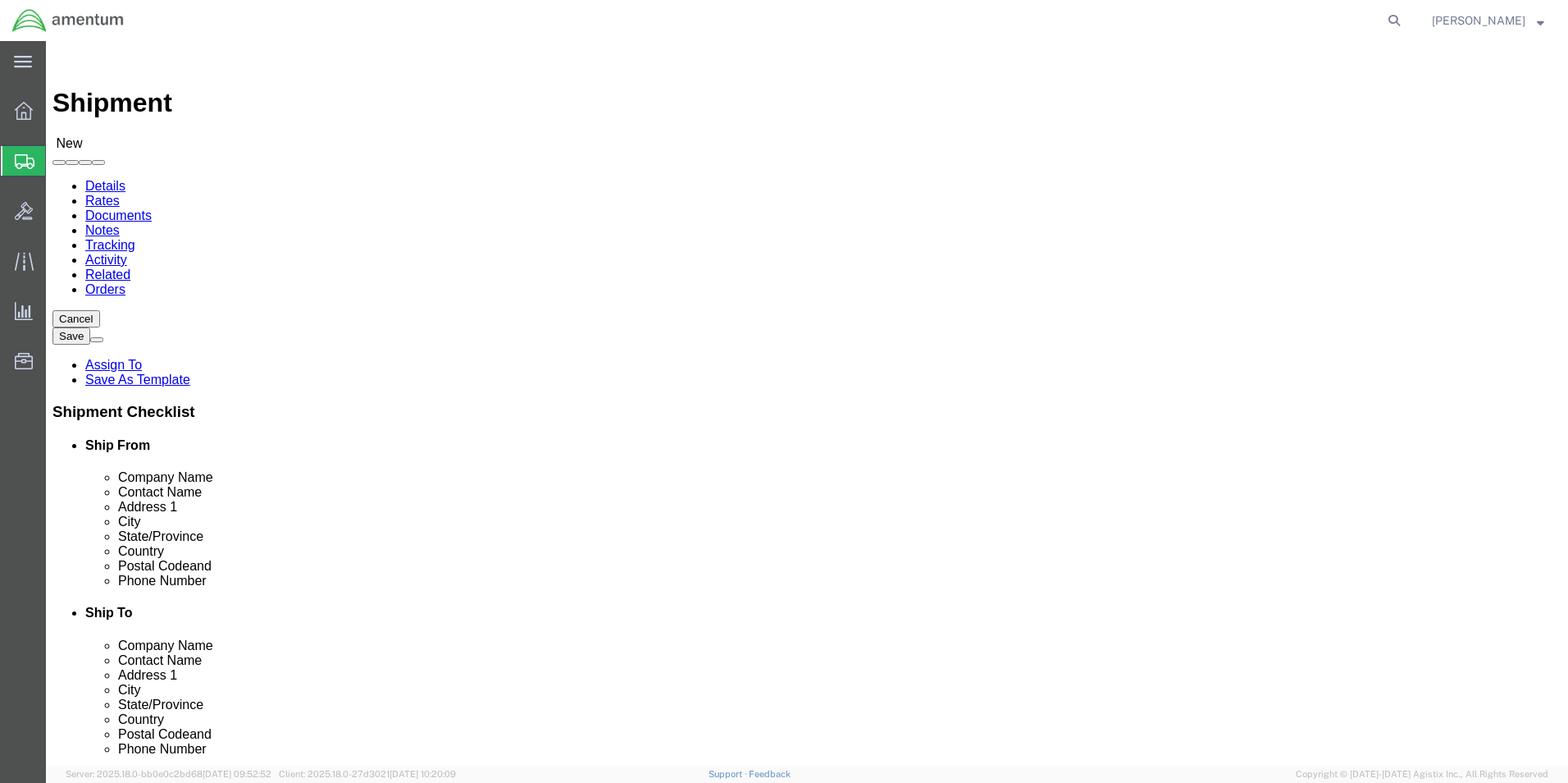
click input "text"
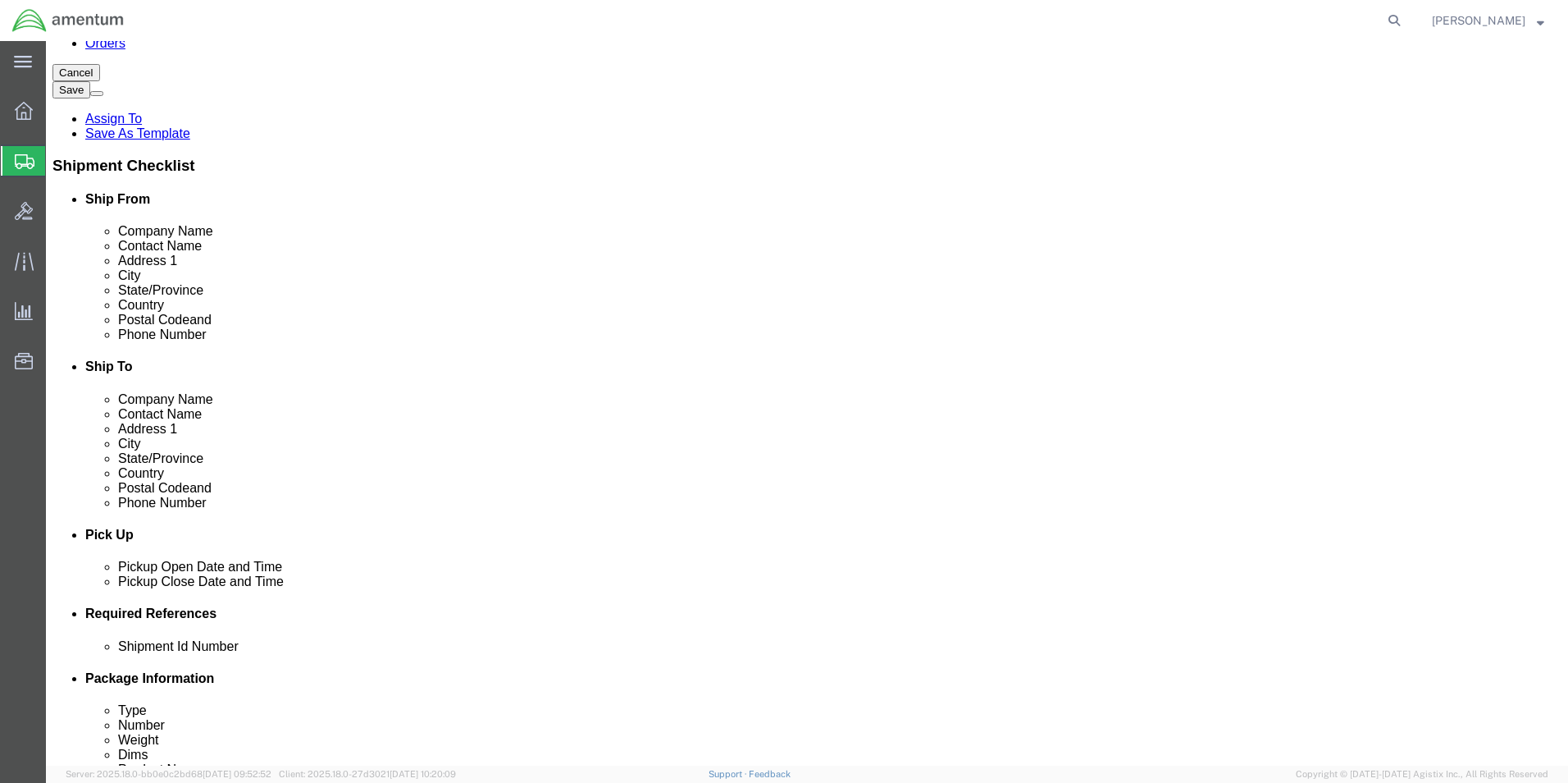
type input "[PHONE_NUMBER]"
click div "[DATE] 12:00 PM"
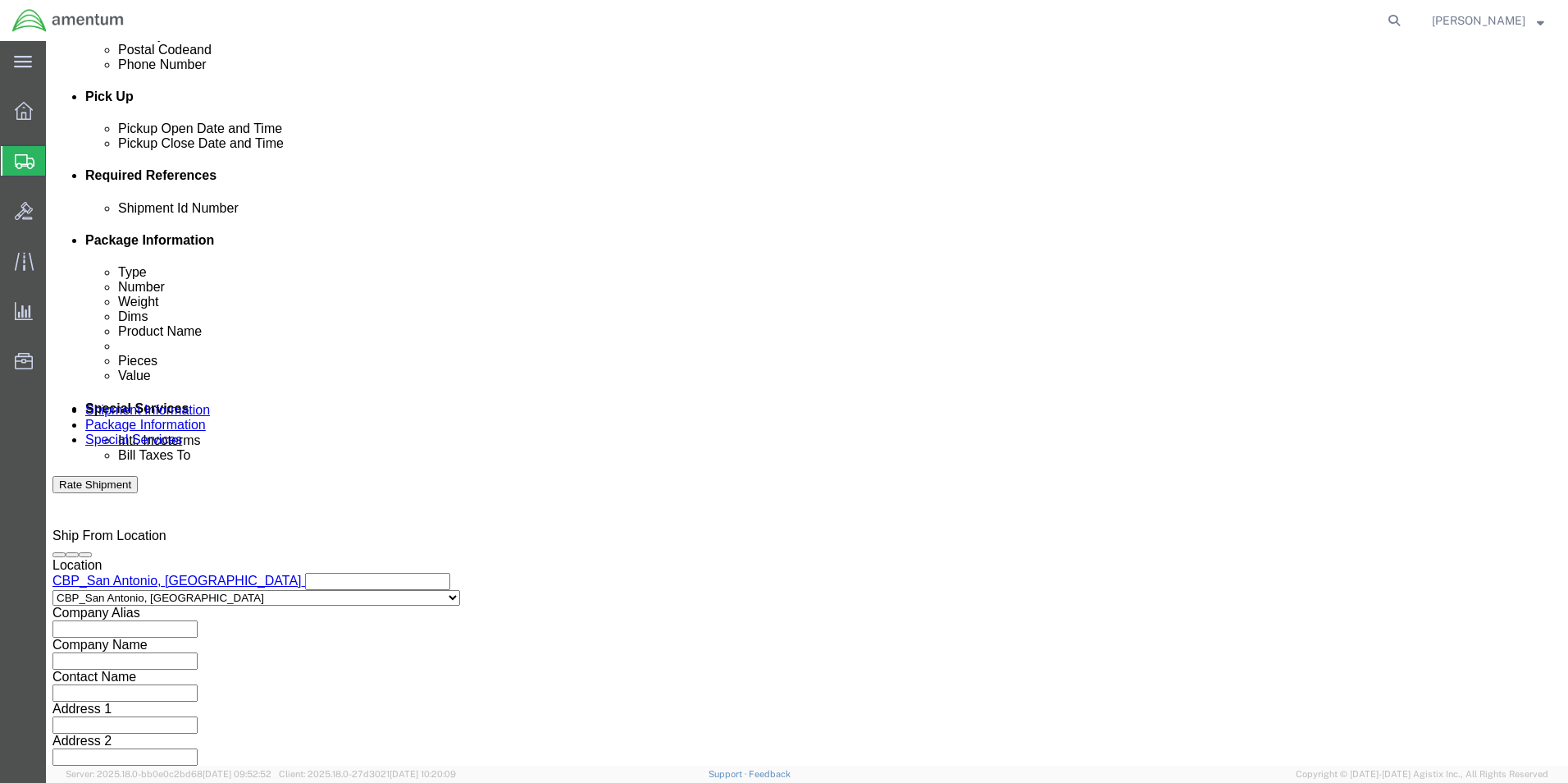
type input "3:00 PM"
click button "Apply"
click button "Add reference"
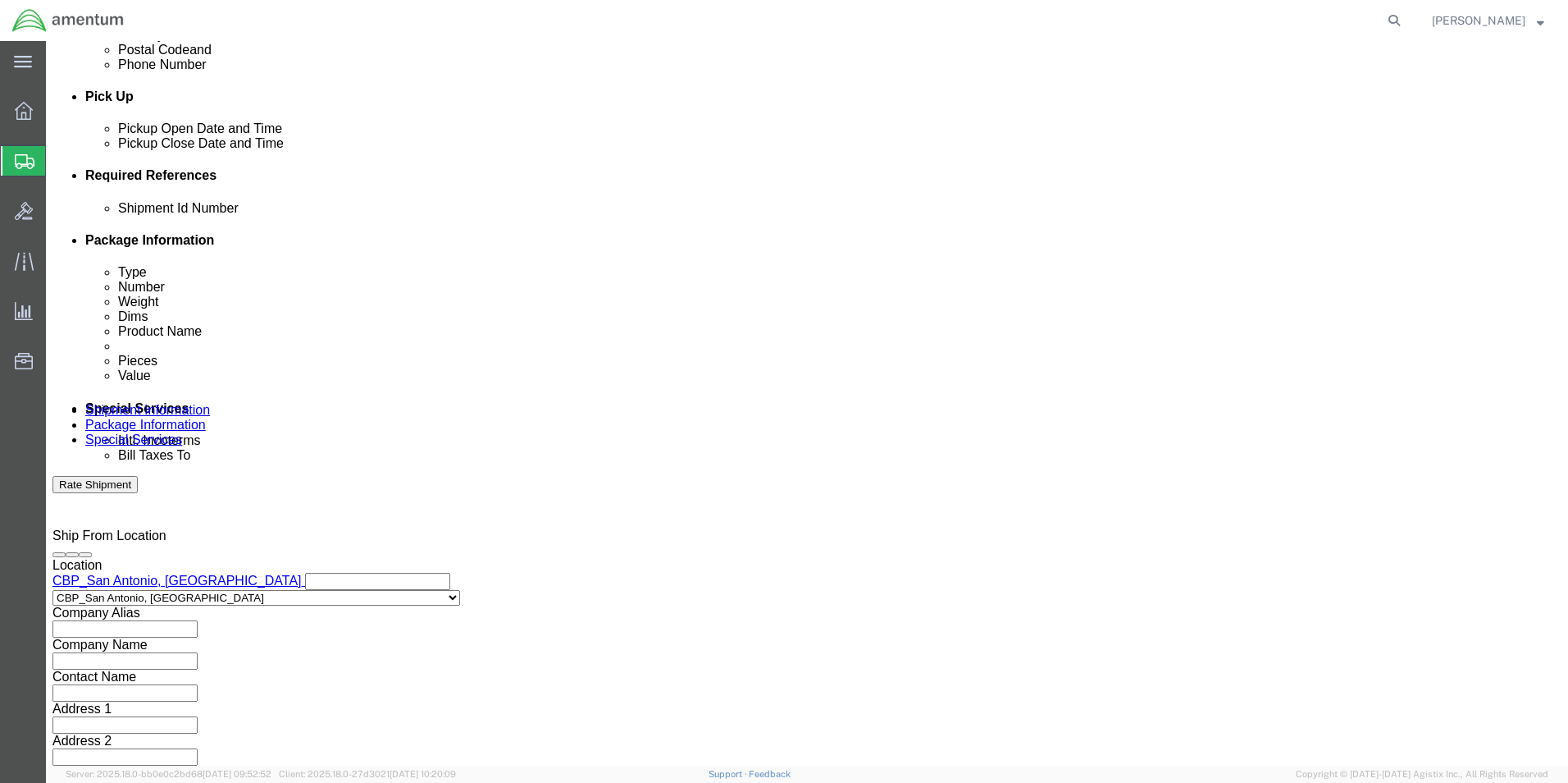
click input "text"
type input "CBP0043746 & CBP0043742"
click select "Select Account Type Activity ID Airline Appointment Number ASN Batch Request # …"
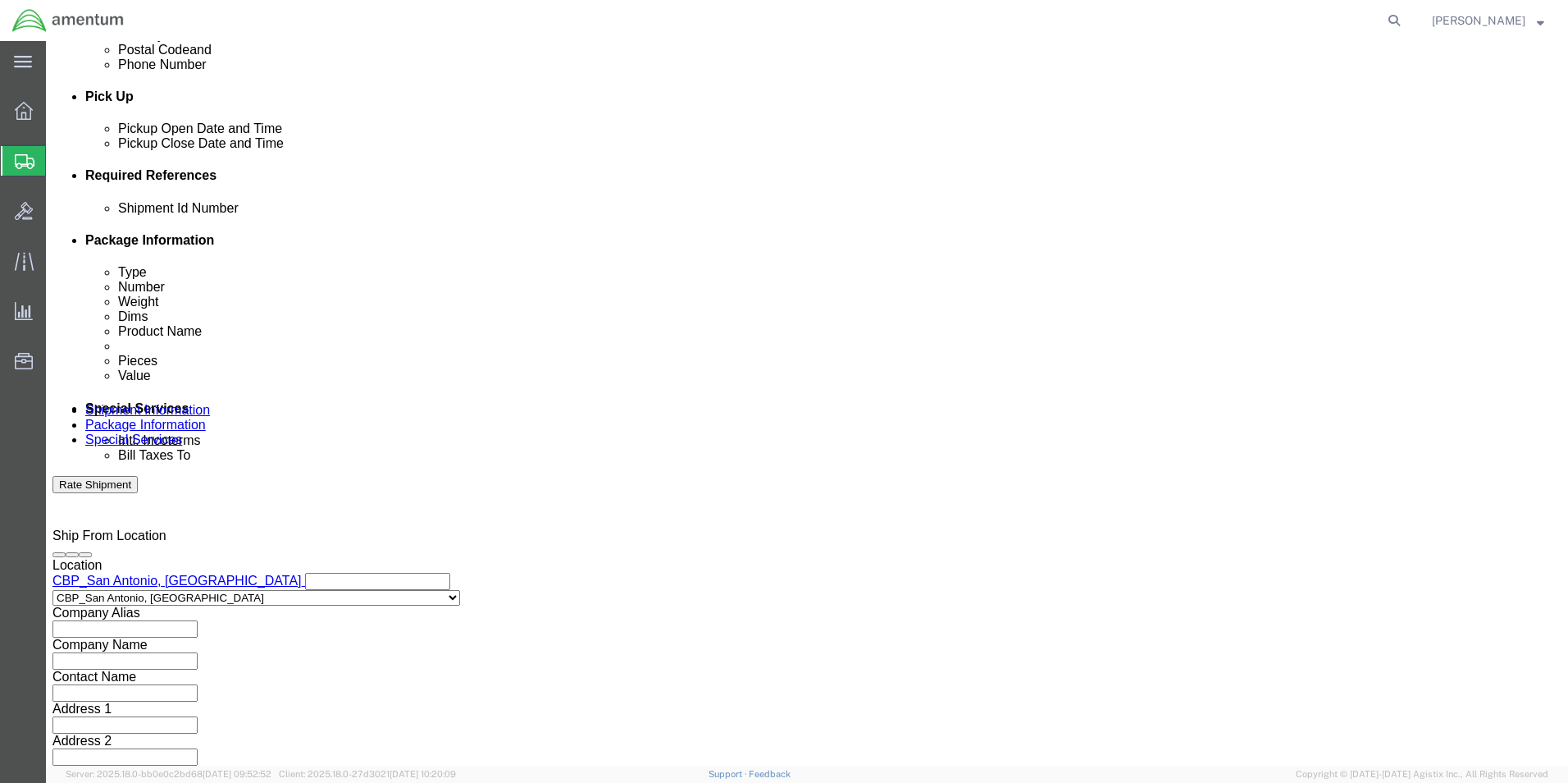
select select "DEPT"
click select "Select Account Type Activity ID Airline Appointment Number ASN Batch Request # …"
click input "text"
type input "CBP"
click select "Select Account Type Activity ID Airline Appointment Number ASN Batch Request # …"
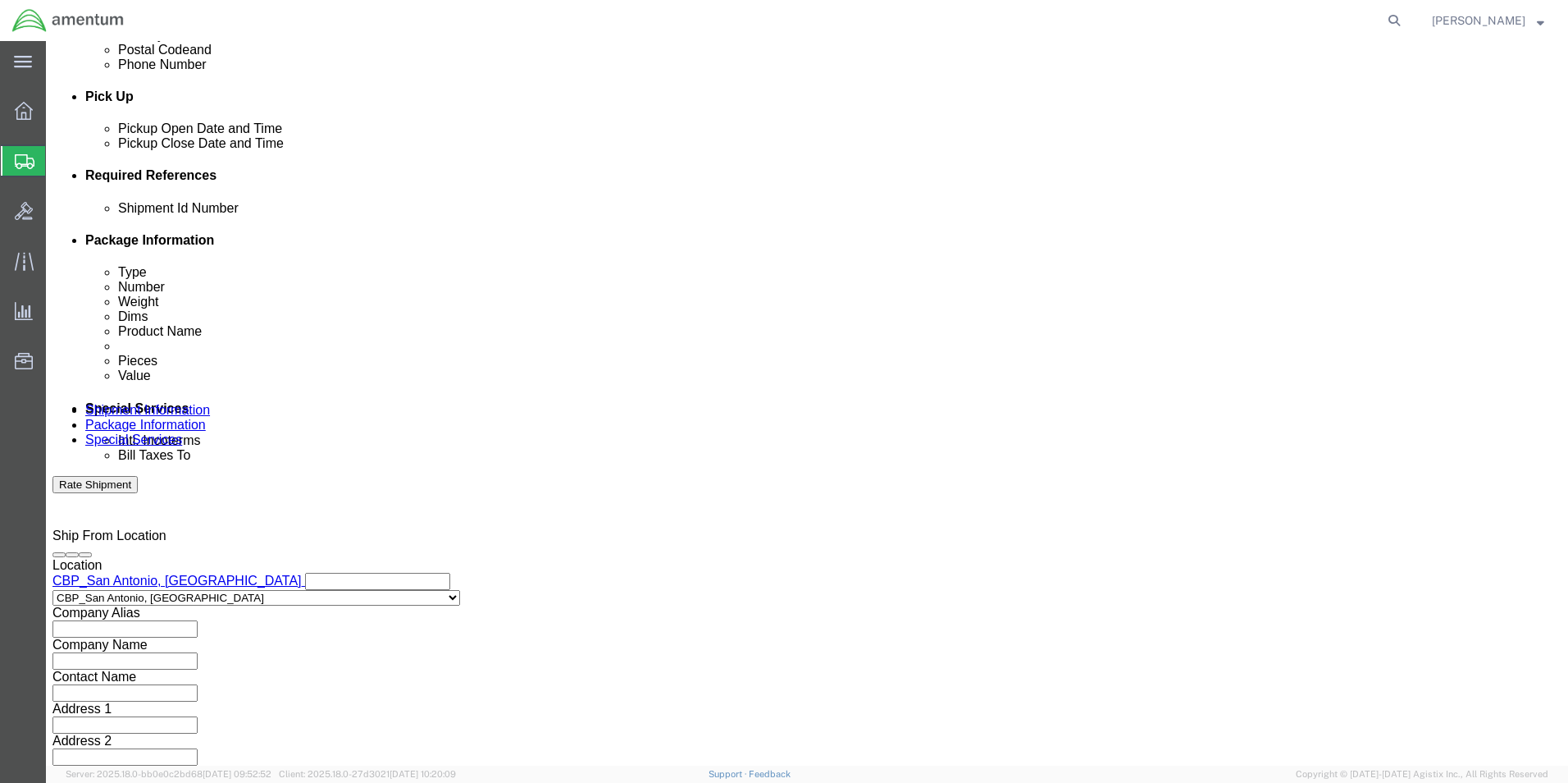
select select "PROJNUM"
click select "Select Account Type Activity ID Airline Appointment Number ASN Batch Request # …"
click input "text"
type input "6118.03.03.2219.000.WST.0000"
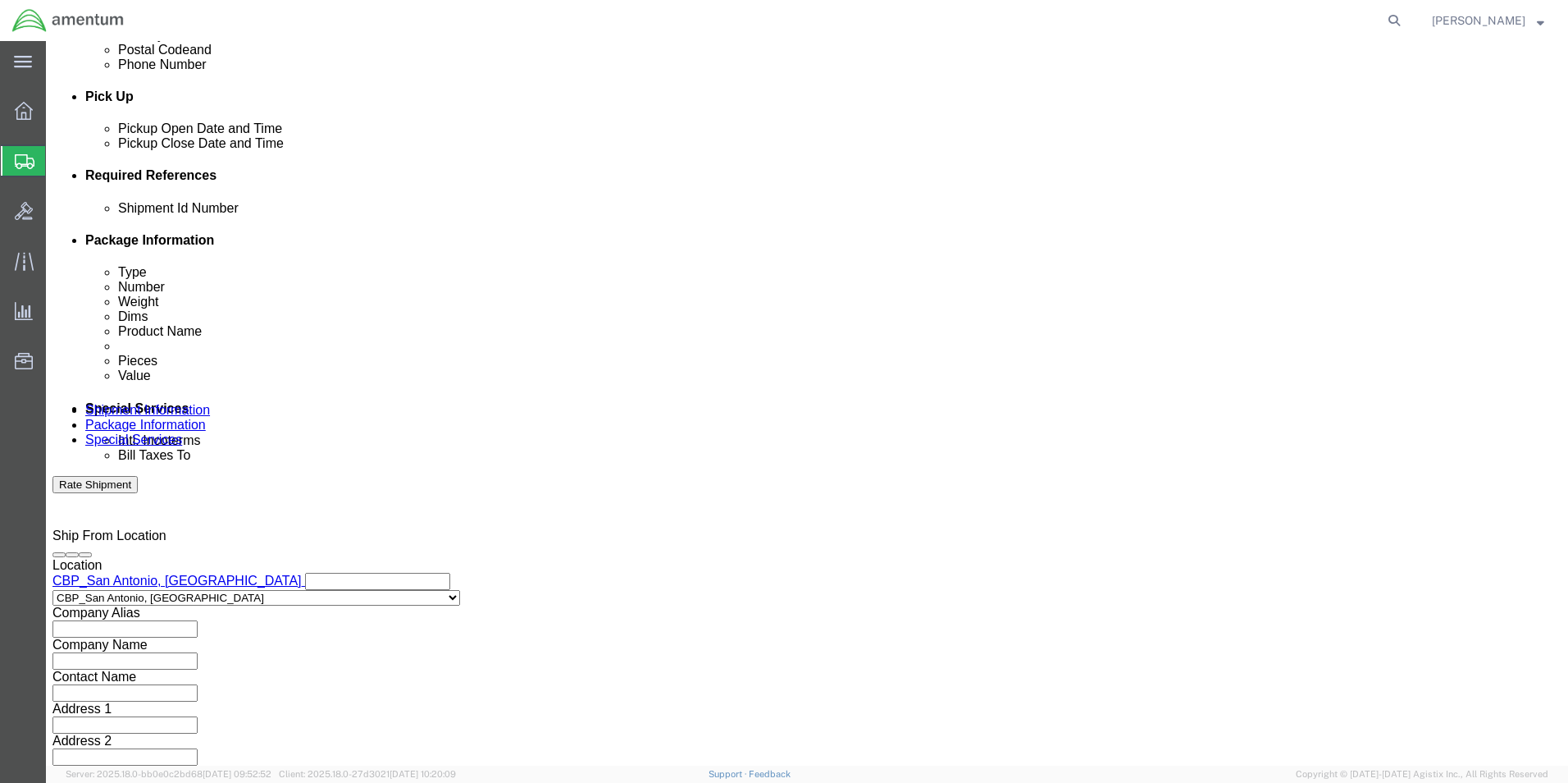
click select "Select Account Type Activity ID Airline Appointment Number ASN Batch Request # …"
select select "CUSTREF"
click select "Select Account Type Activity ID Airline Appointment Number ASN Batch Request # …"
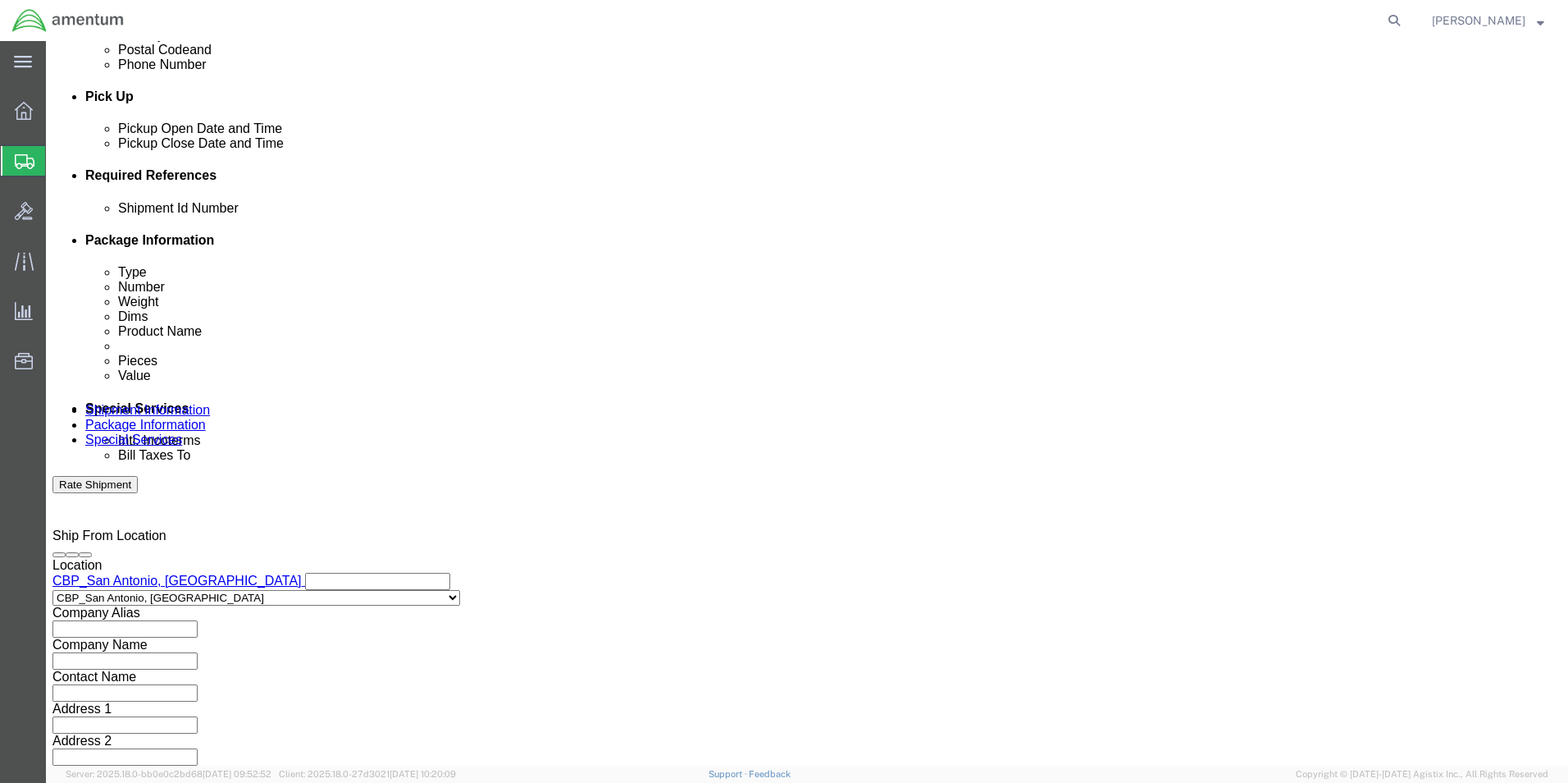
drag, startPoint x: 216, startPoint y: 326, endPoint x: 374, endPoint y: 334, distance: 158.2
click div "CBP0043746 & CBP0043742"
click input "text"
paste input "CBP0043746 & CBP0043742"
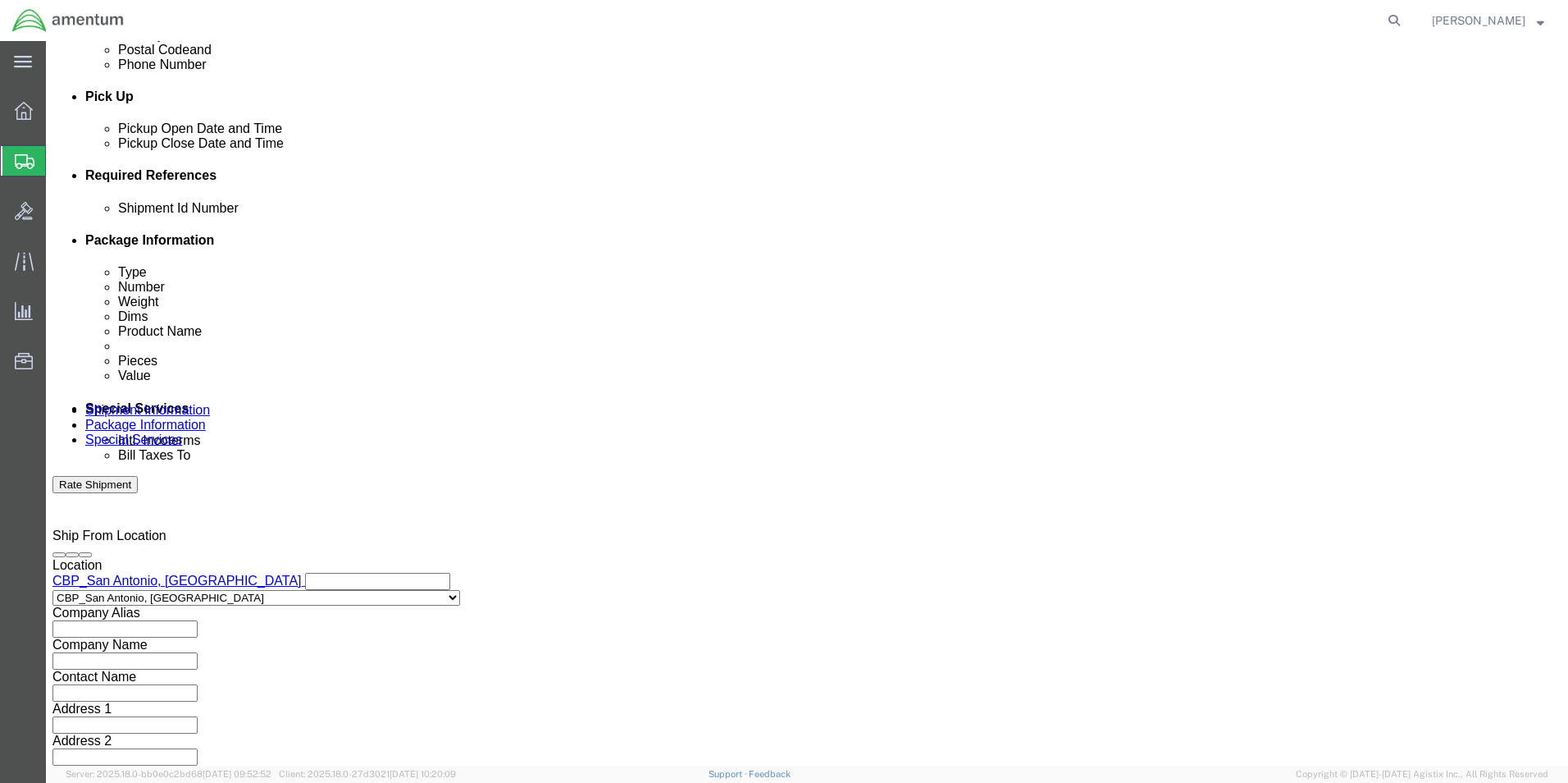
scroll to position [0, 14]
type input "CBP0043746 & CBP0043742"
click select "Select Air Less than Truckload Multi-Leg Ocean Freight Rail Small Parcel Truckl…"
select select "SMAL"
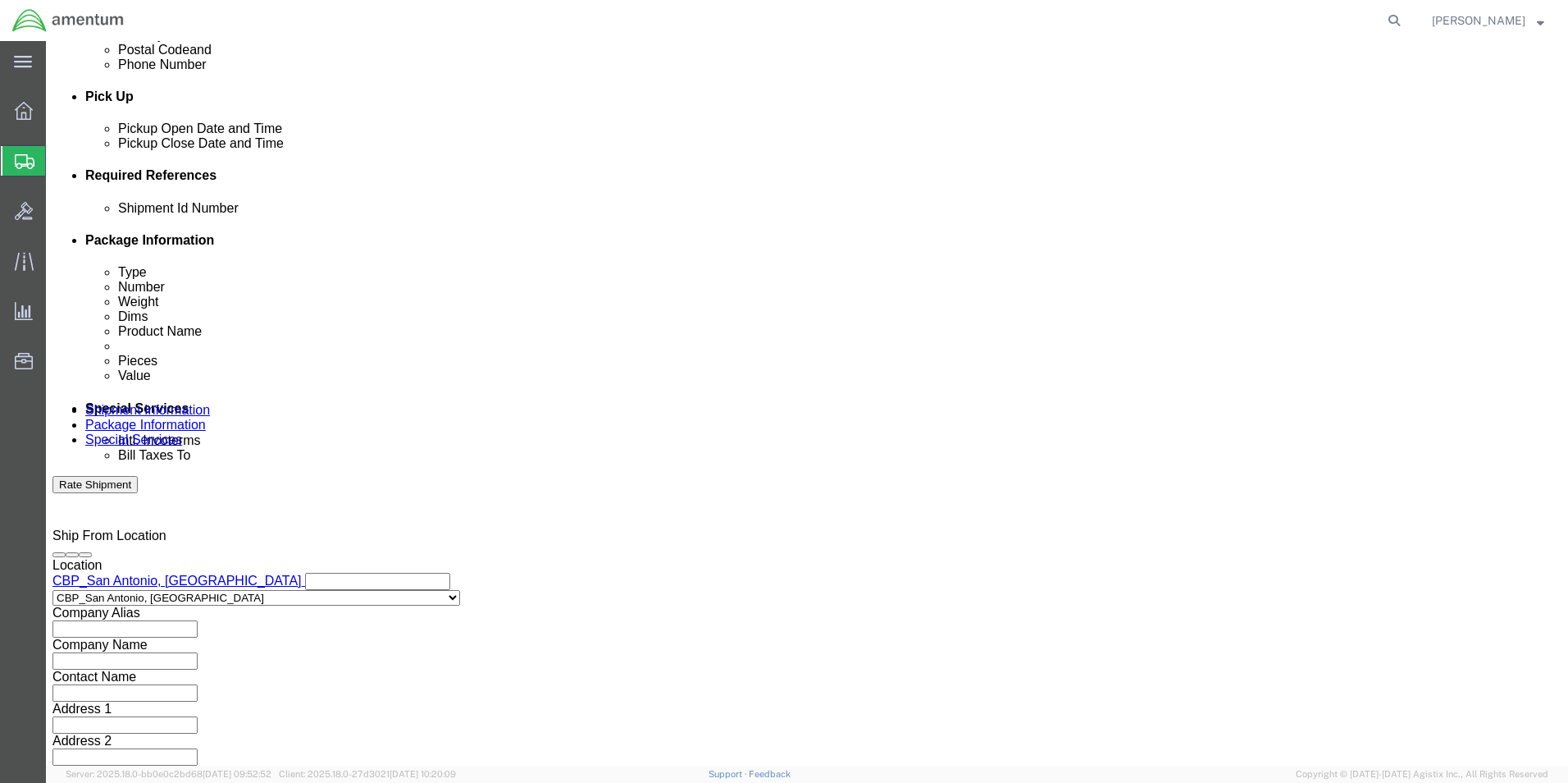
click select "Select Air Less than Truckload Multi-Leg Ocean Freight Rail Small Parcel Truckl…"
click button "Continue"
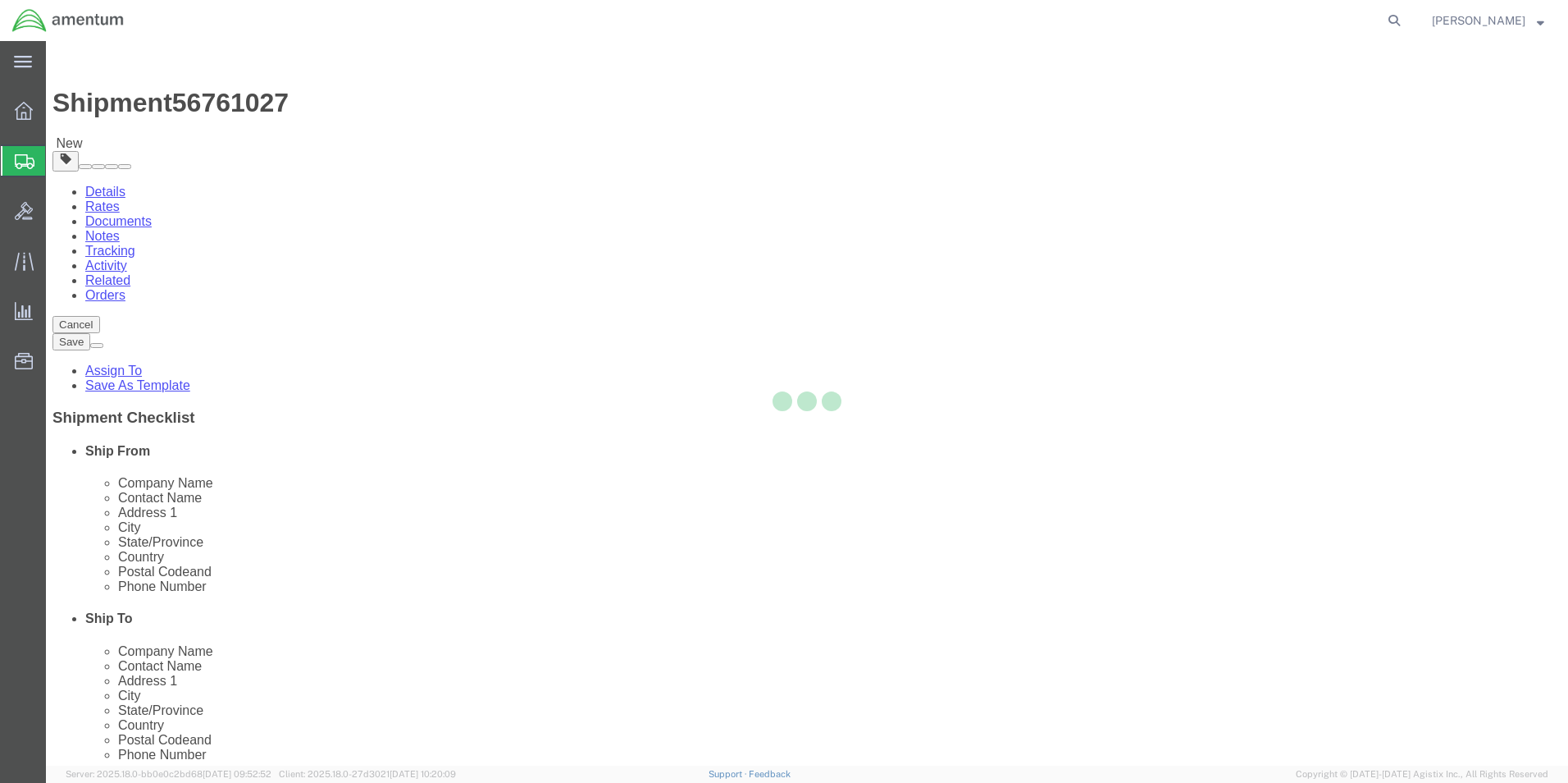
select select "YRPK"
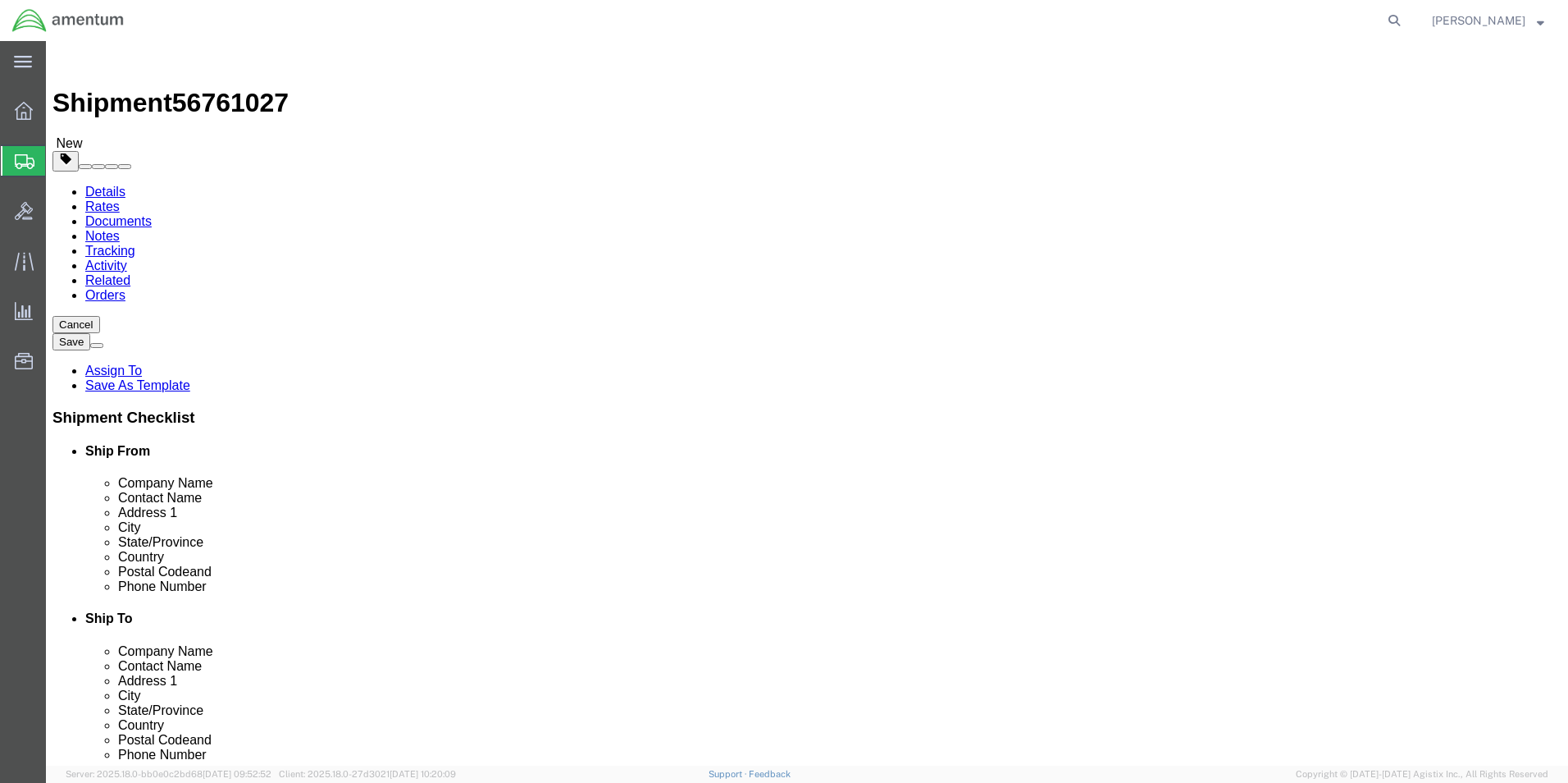
click input "text"
type input "20"
click input "text"
type input "20"
click input "text"
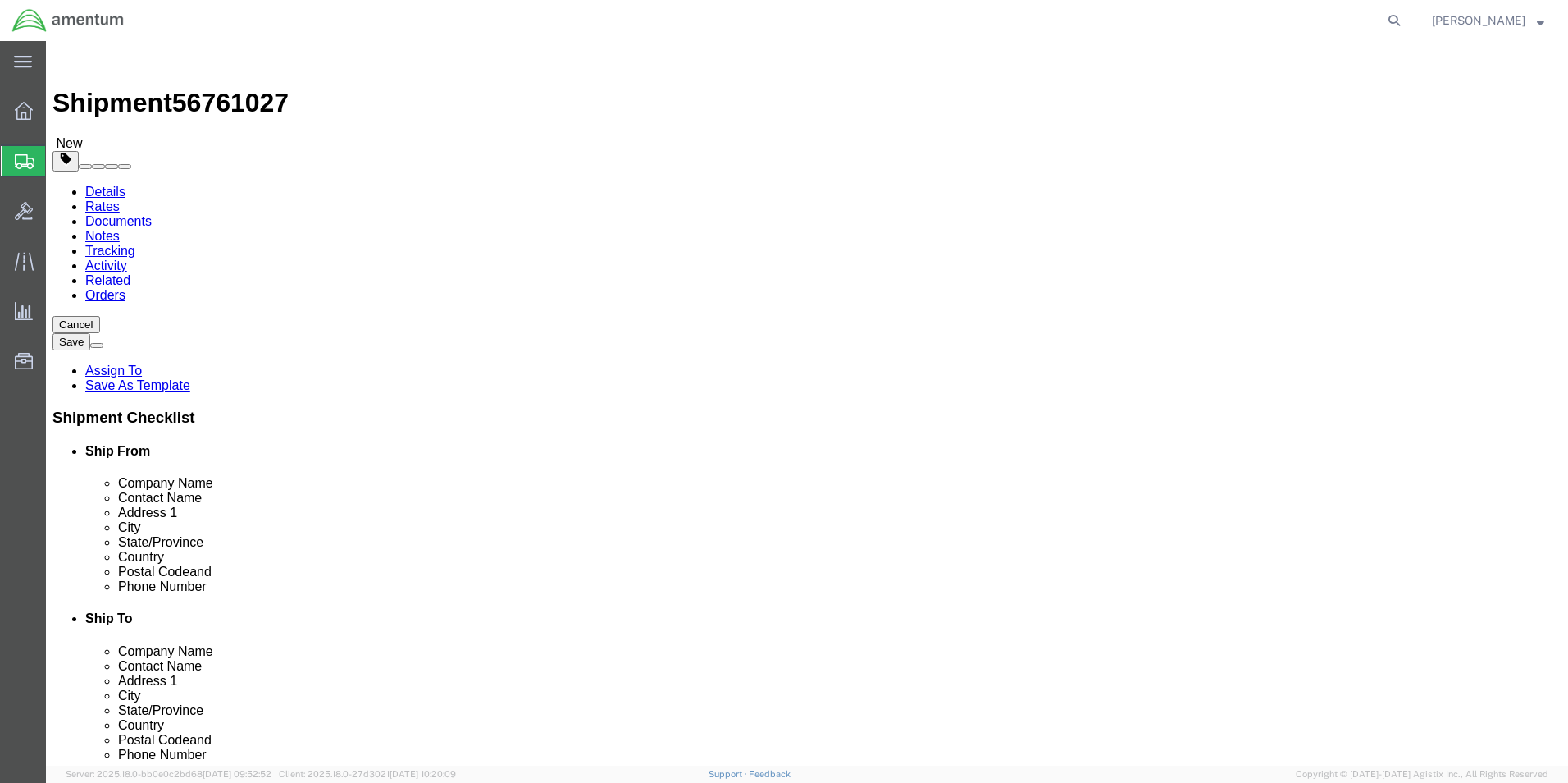
type input "6"
drag, startPoint x: 262, startPoint y: 380, endPoint x: 189, endPoint y: 378, distance: 73.0
click div "Weight 0.00 Select kgs lbs Ship. t°"
type input "12.00"
click span
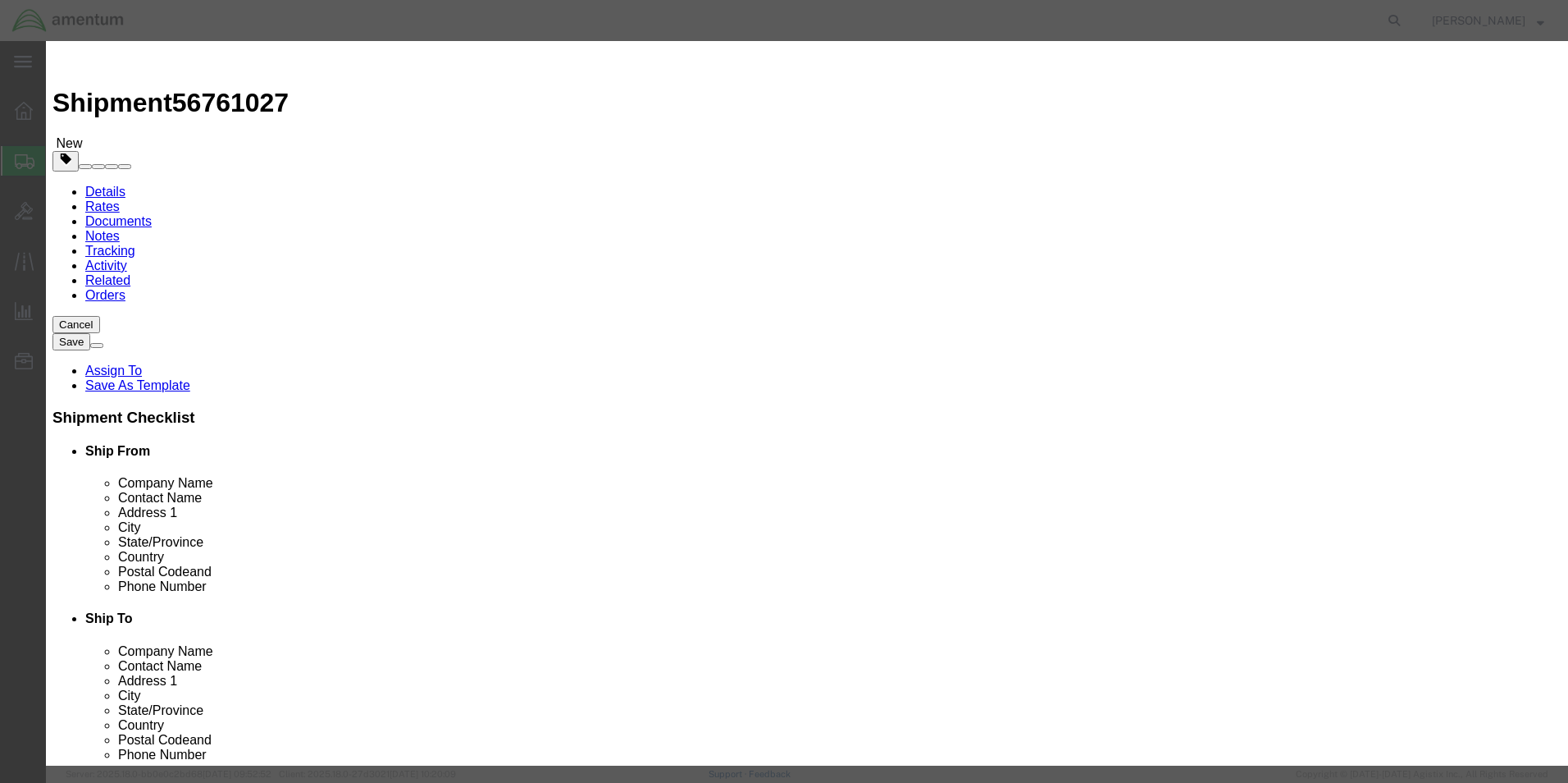
click input "text"
type input "CALIBRATION ITESM"
drag, startPoint x: 496, startPoint y: 158, endPoint x: 419, endPoint y: 168, distance: 77.6
click div "Pieces 0 Select Bag Barrels 100Board Feet Bottle Box Blister Pack Carats Can Ca…"
type input "2"
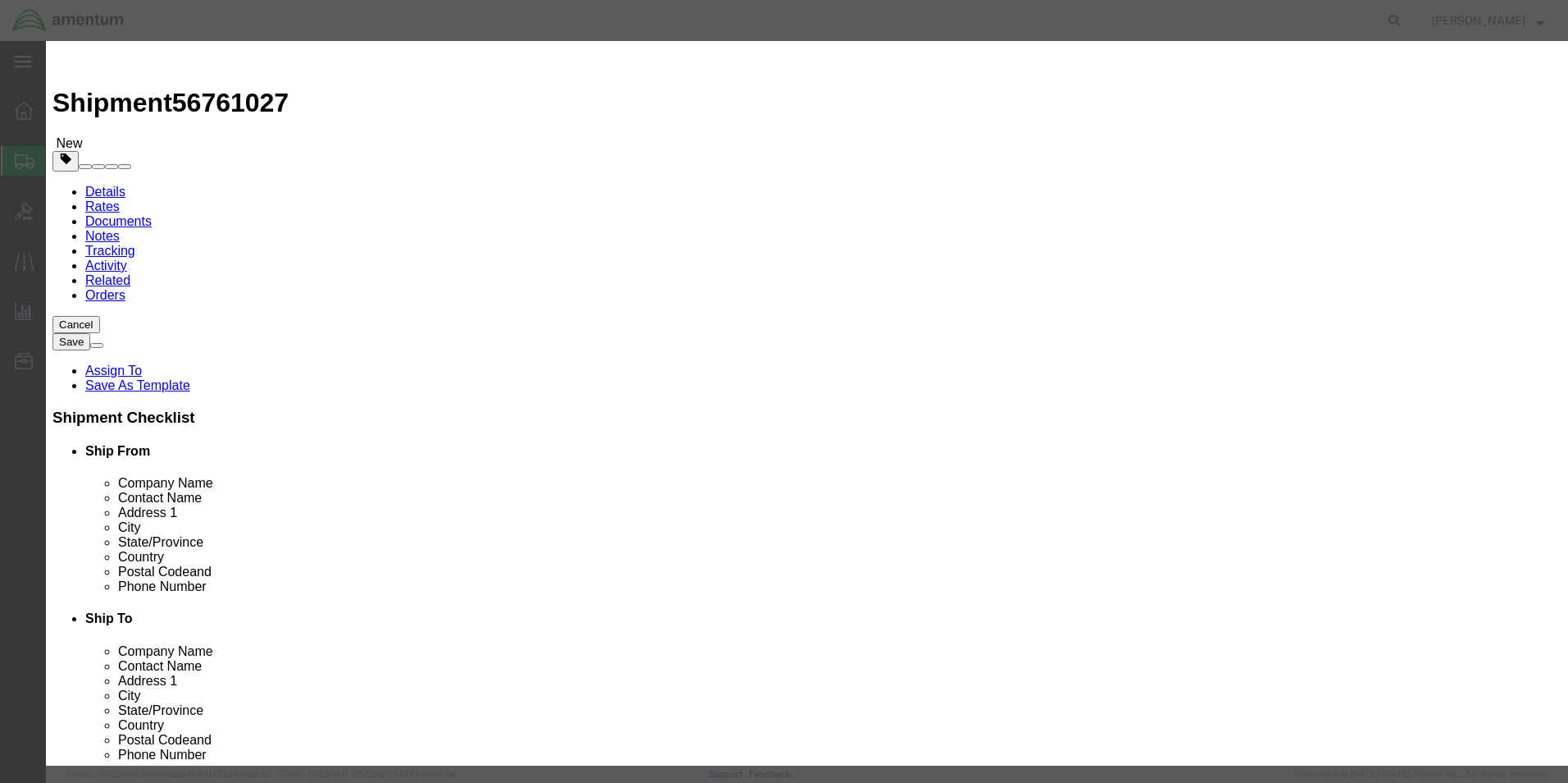
click input "text"
type input "150.00"
click button "Save & Close"
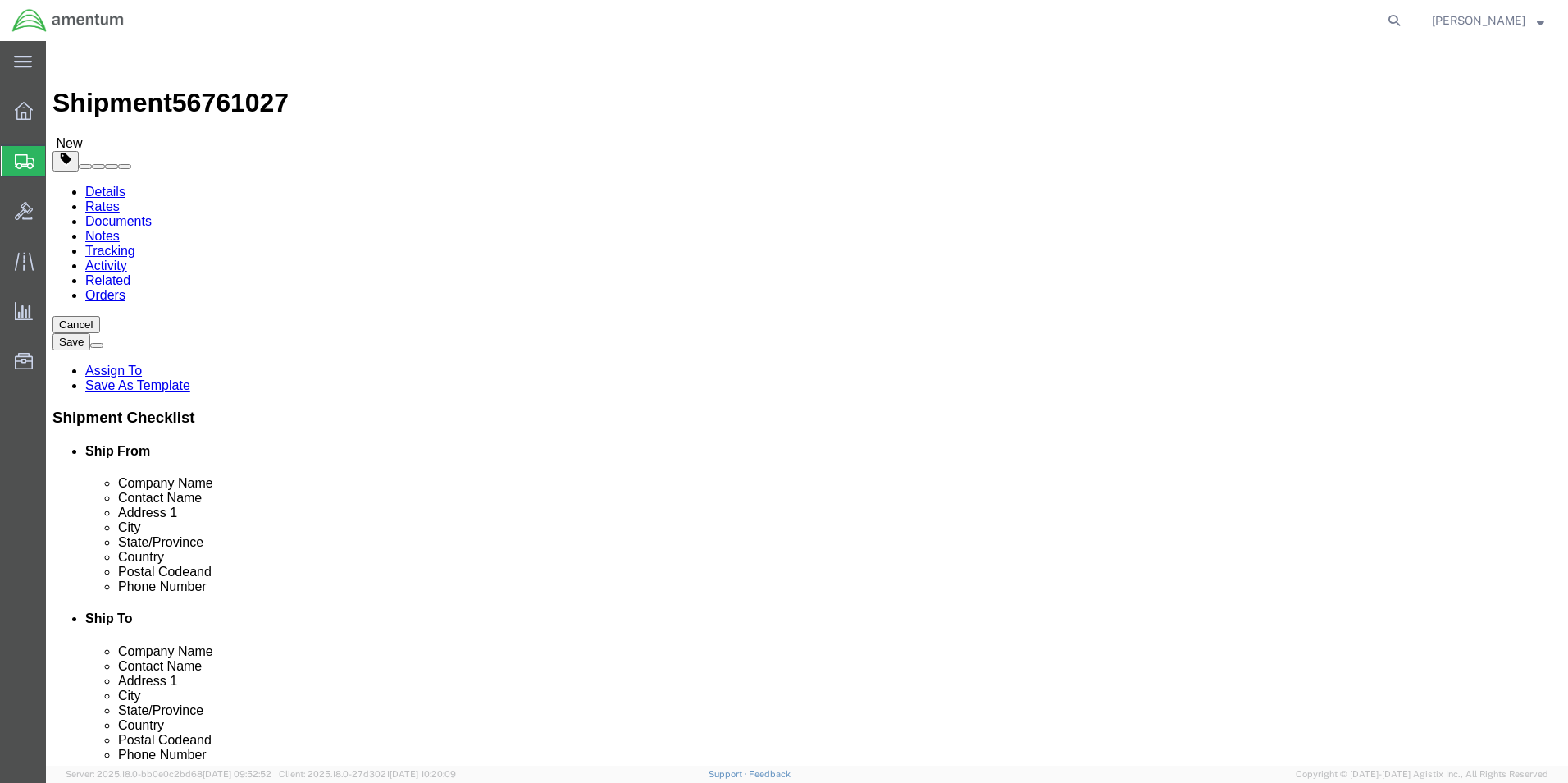
click button "Continue"
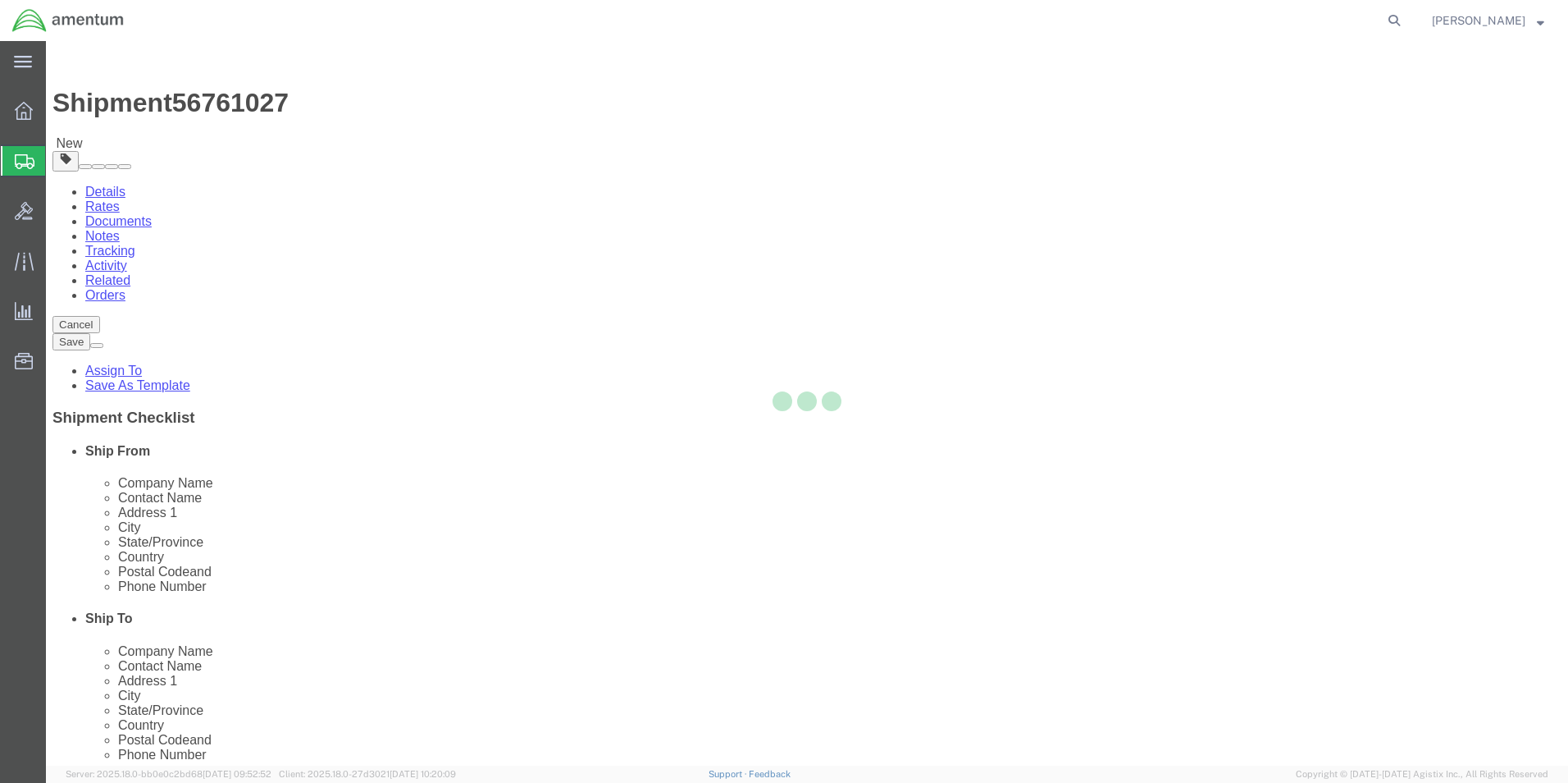
select select
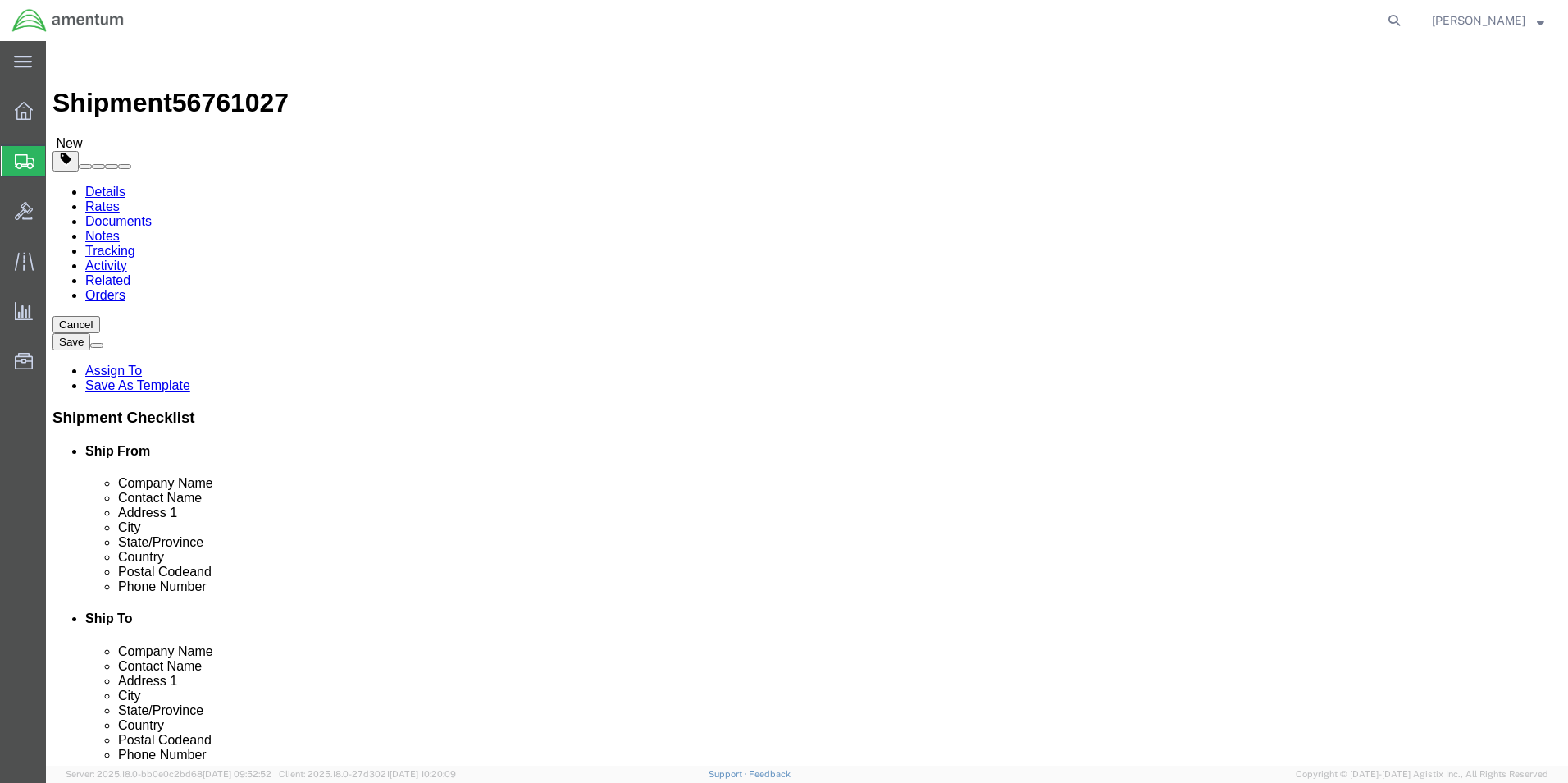
click button "Rate Shipment"
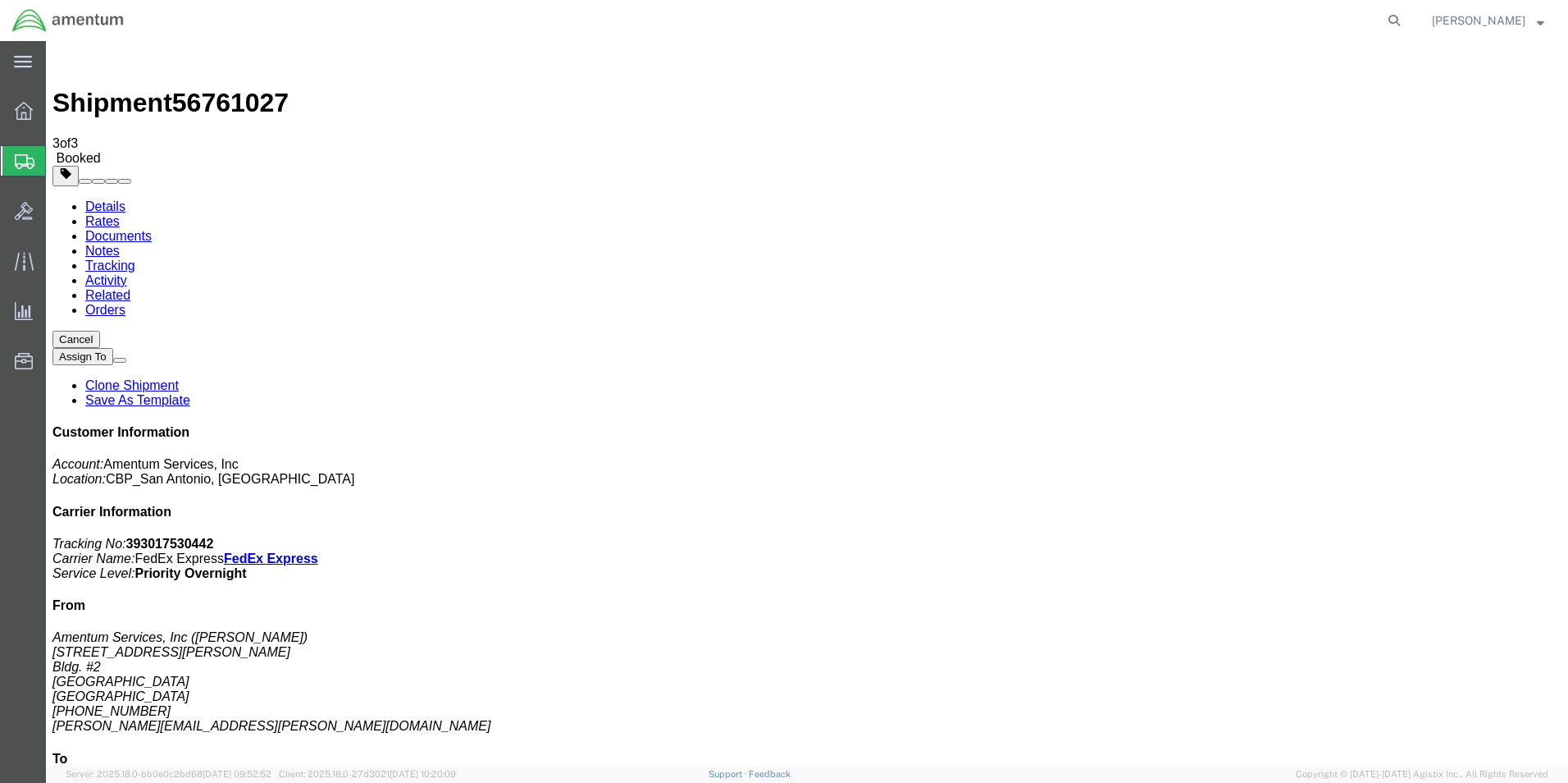
drag, startPoint x: 687, startPoint y: 292, endPoint x: 693, endPoint y: 347, distance: 55.3
click at [114, 199] on link "Details" at bounding box center [105, 206] width 40 height 14
click link "Schedule pickup request"
